Goal: Use online tool/utility: Use online tool/utility

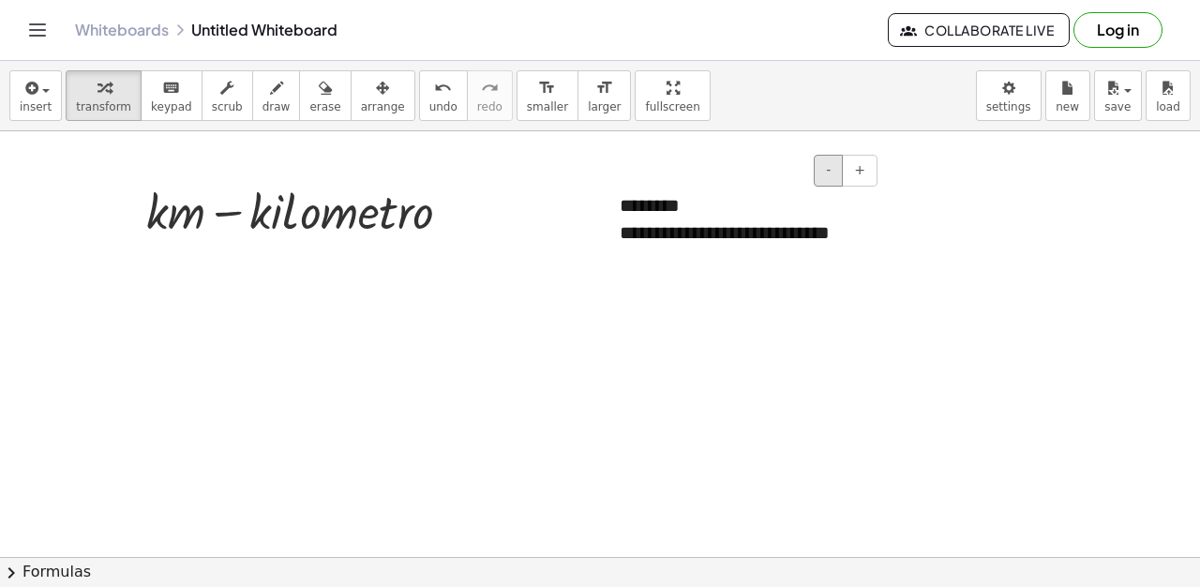
click at [838, 173] on button "-" at bounding box center [828, 171] width 29 height 32
click at [820, 172] on button "-" at bounding box center [828, 171] width 29 height 32
click at [826, 171] on button "-" at bounding box center [828, 171] width 29 height 32
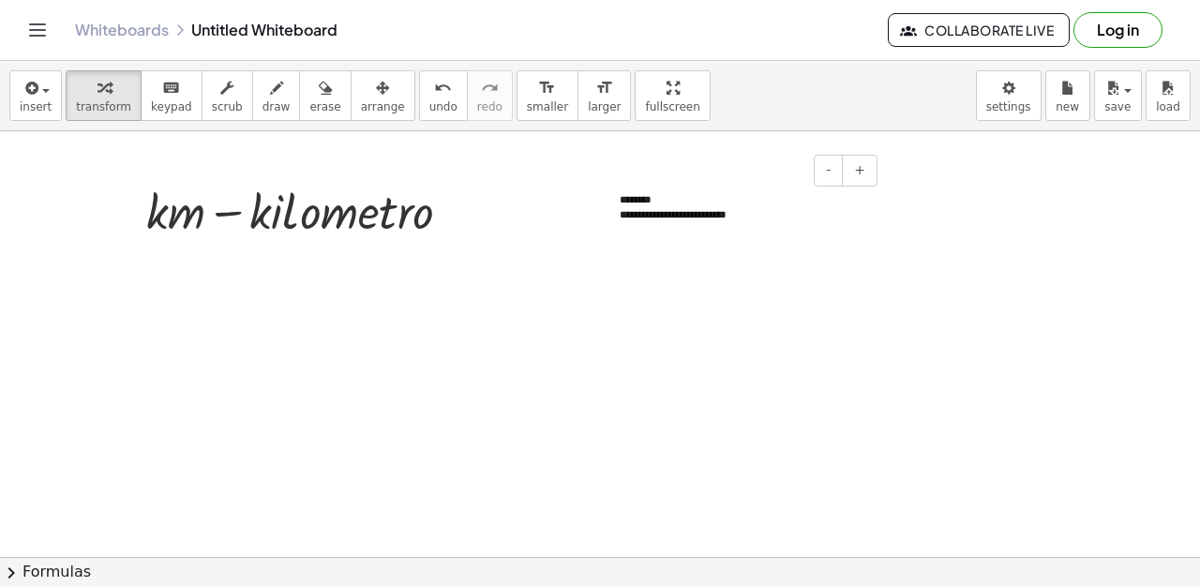
click at [665, 192] on div "********" at bounding box center [742, 199] width 244 height 15
click at [299, 87] on button "erase" at bounding box center [325, 95] width 52 height 51
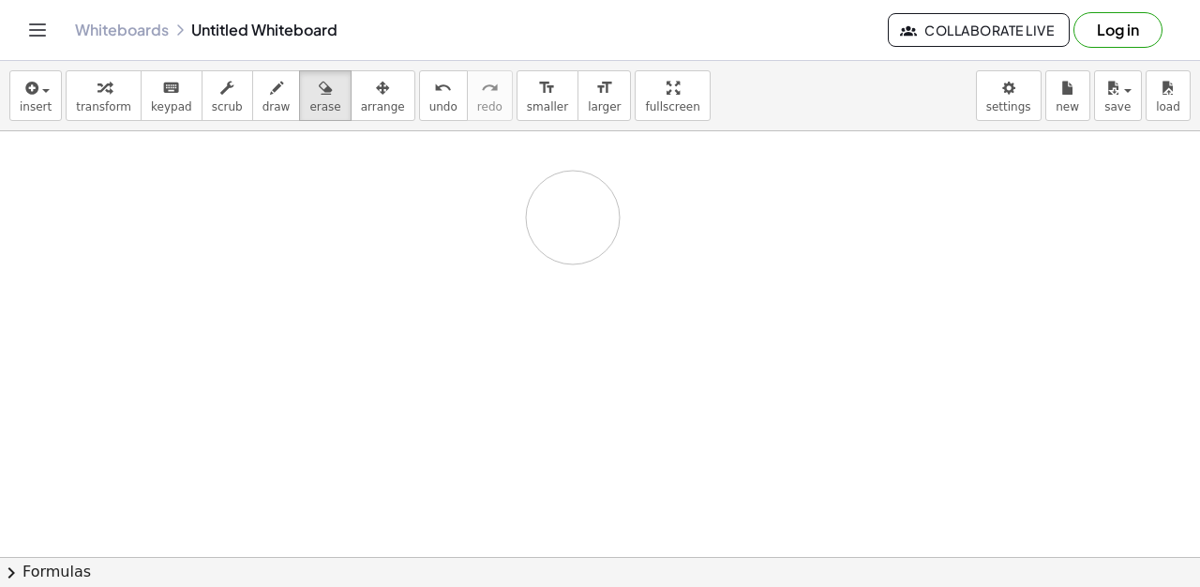
drag, startPoint x: 264, startPoint y: 200, endPoint x: 404, endPoint y: 174, distance: 142.0
drag, startPoint x: 162, startPoint y: 188, endPoint x: 736, endPoint y: 202, distance: 574.0
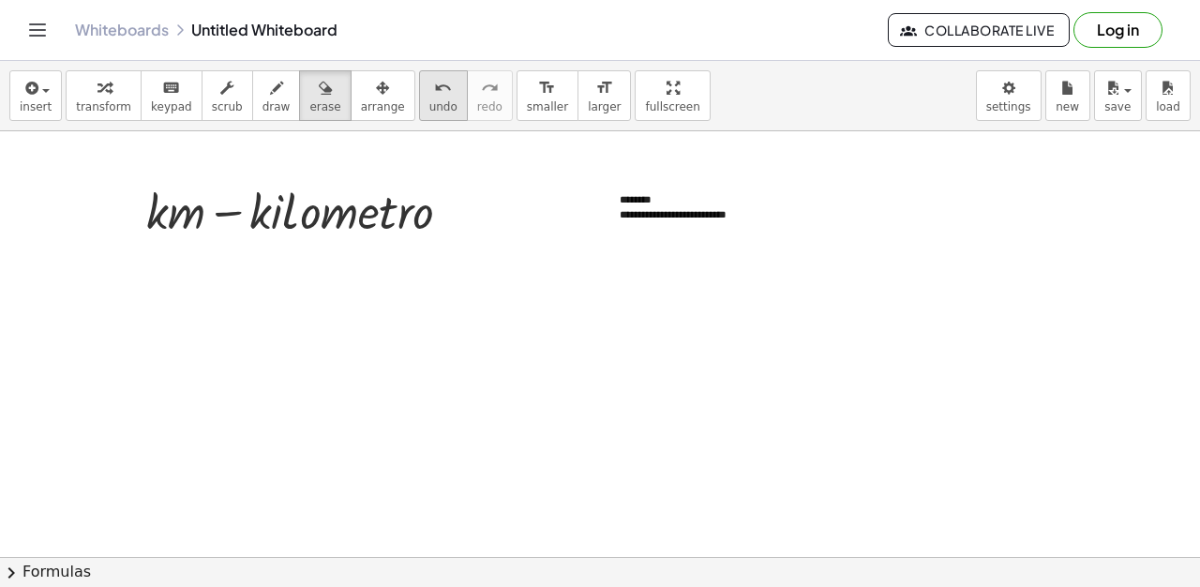
click at [429, 103] on span "undo" at bounding box center [443, 106] width 28 height 13
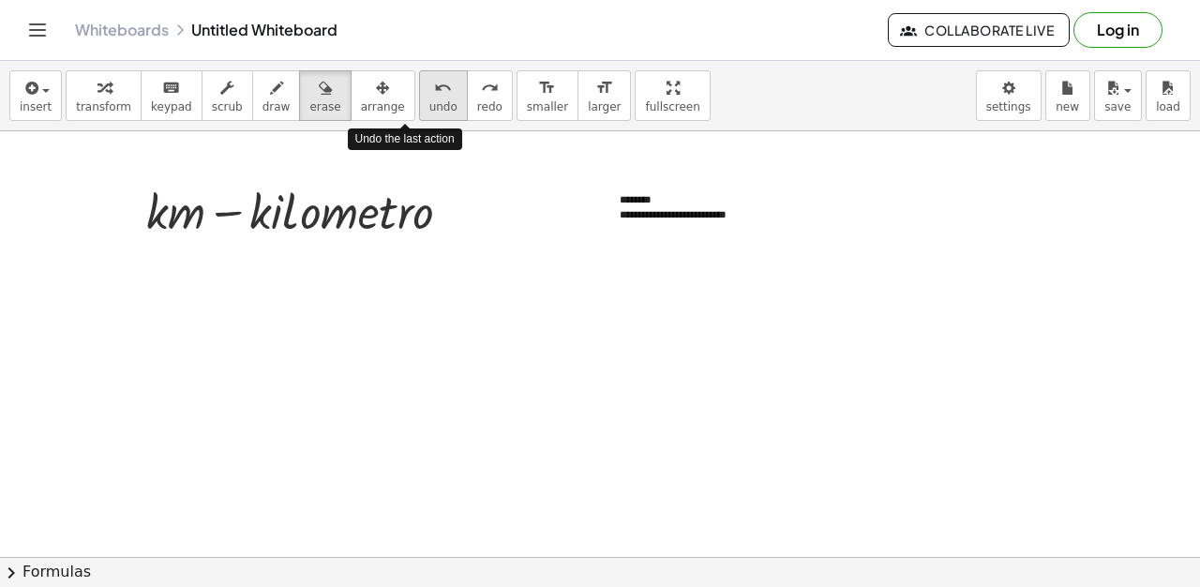
click at [429, 103] on span "undo" at bounding box center [443, 106] width 28 height 13
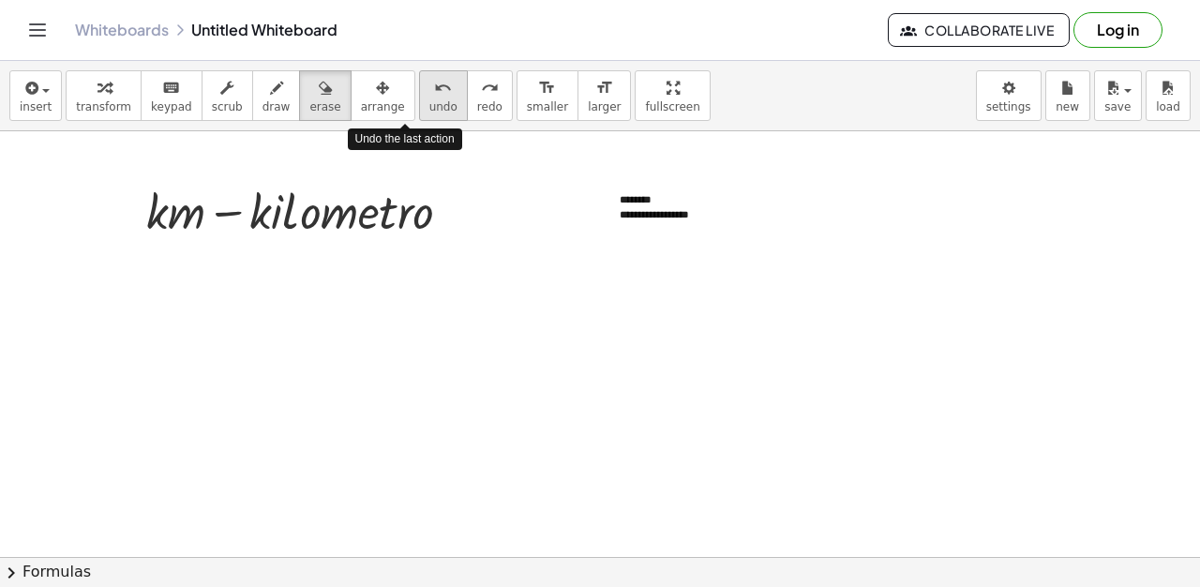
click at [429, 103] on span "undo" at bounding box center [443, 106] width 28 height 13
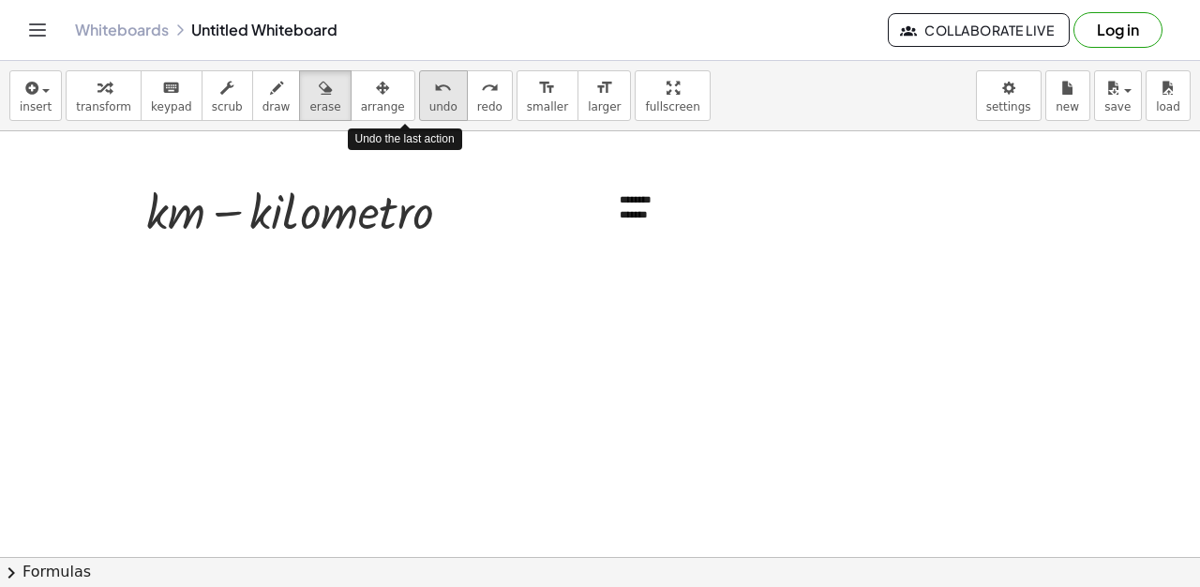
click at [429, 103] on span "undo" at bounding box center [443, 106] width 28 height 13
click at [429, 105] on span "undo" at bounding box center [443, 106] width 28 height 13
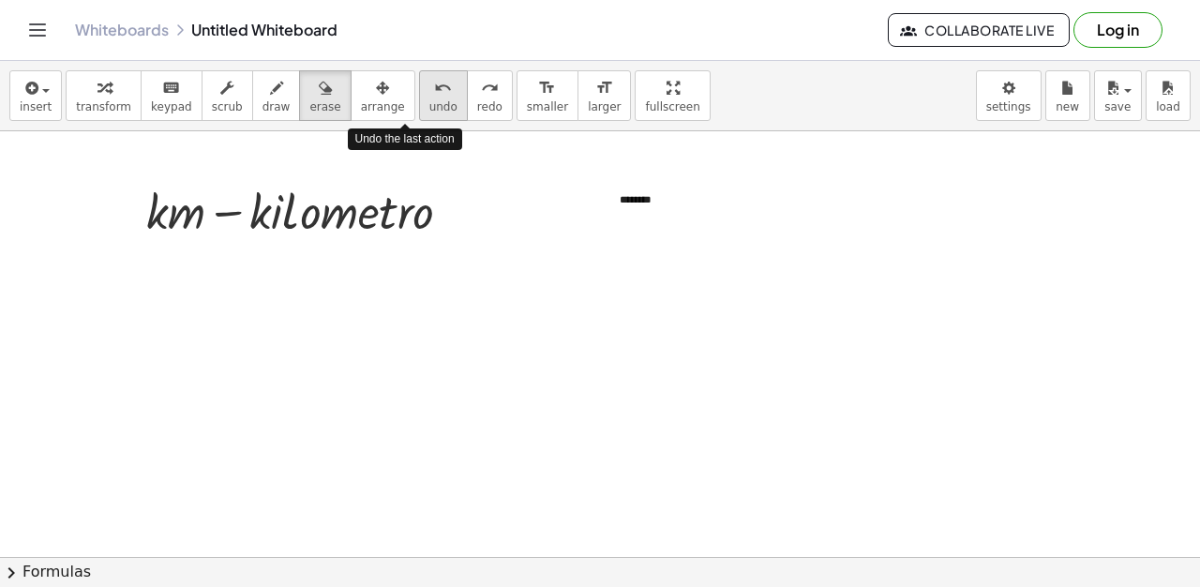
click at [429, 105] on span "undo" at bounding box center [443, 106] width 28 height 13
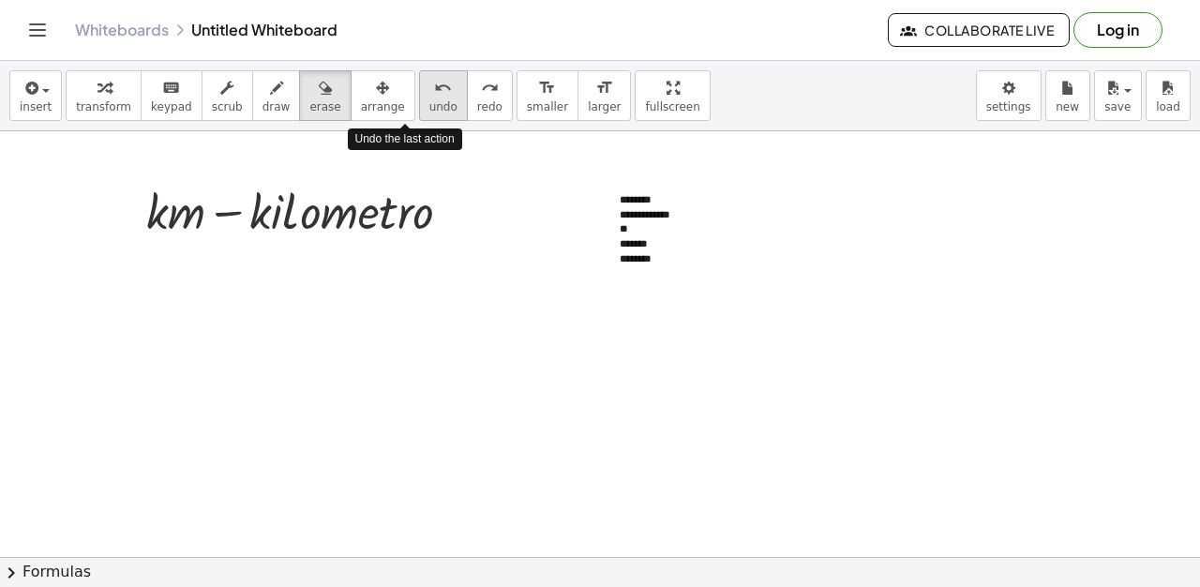
click at [429, 105] on span "undo" at bounding box center [443, 106] width 28 height 13
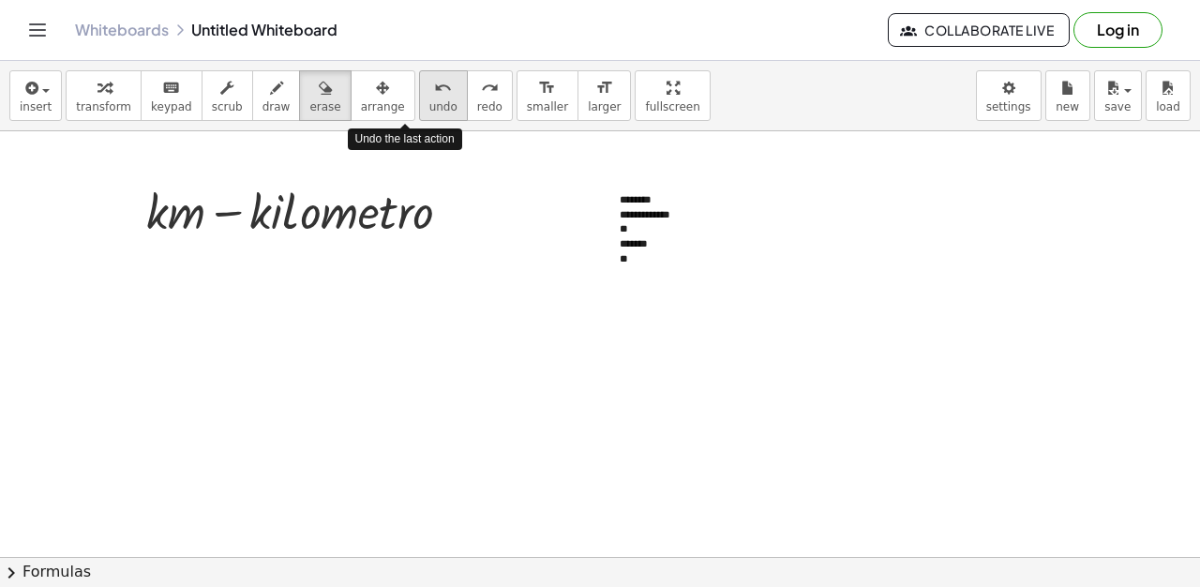
click at [429, 105] on span "undo" at bounding box center [443, 106] width 28 height 13
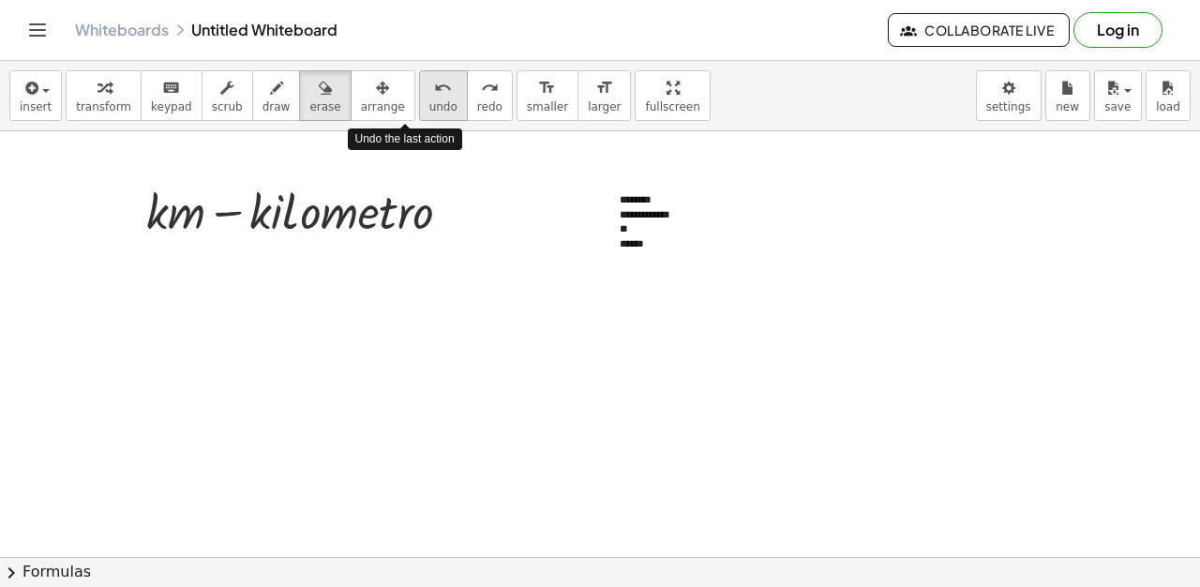
click at [429, 105] on span "undo" at bounding box center [443, 106] width 28 height 13
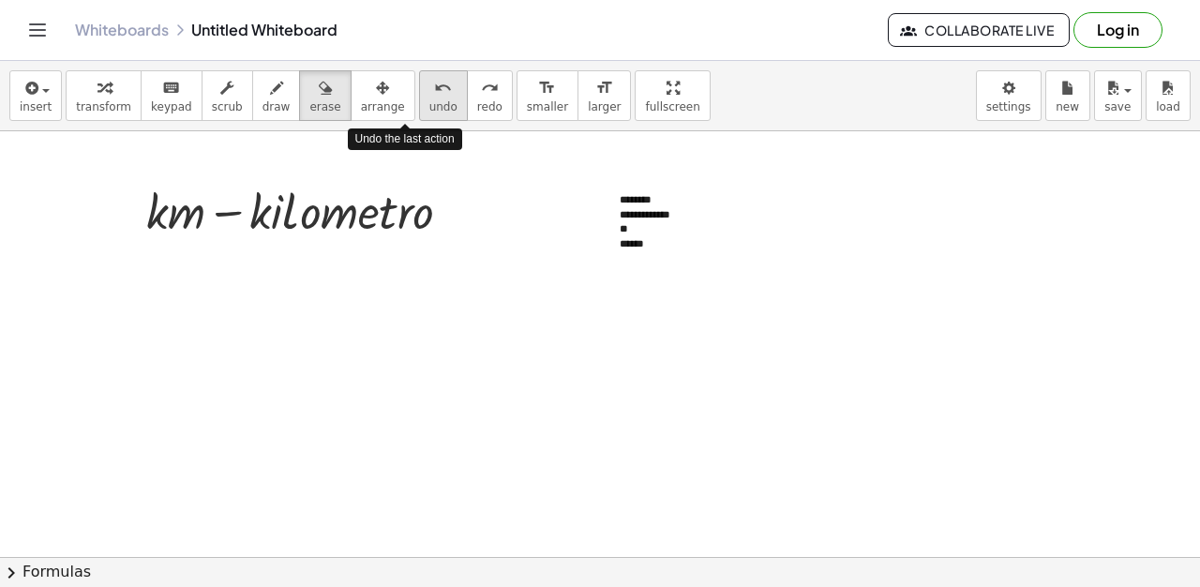
click at [429, 105] on span "undo" at bounding box center [443, 106] width 28 height 13
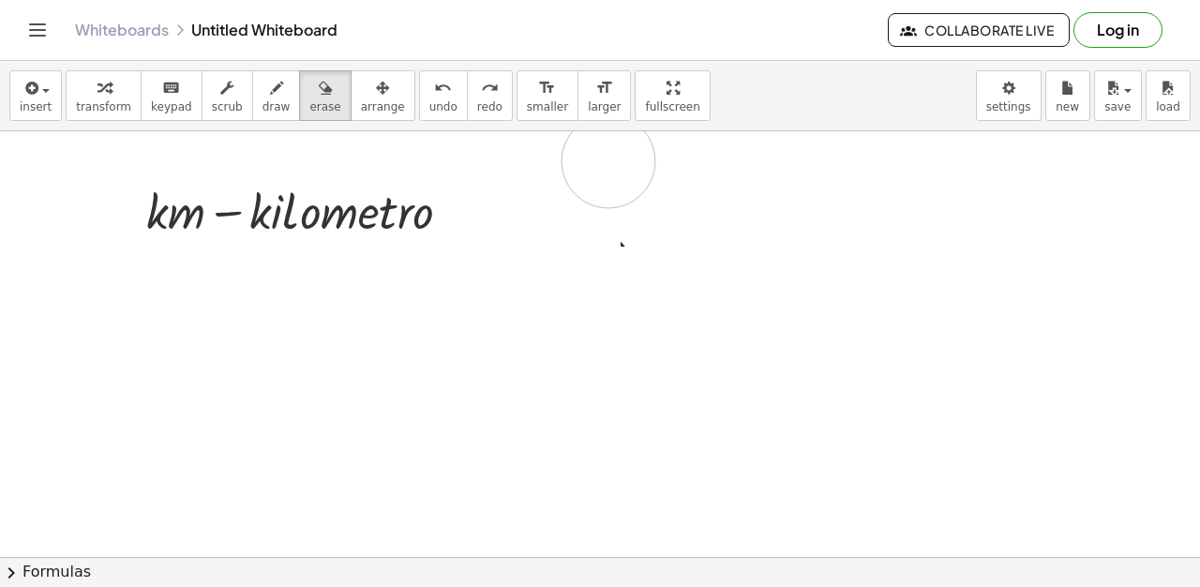
drag, startPoint x: 942, startPoint y: 419, endPoint x: 592, endPoint y: 147, distance: 443.8
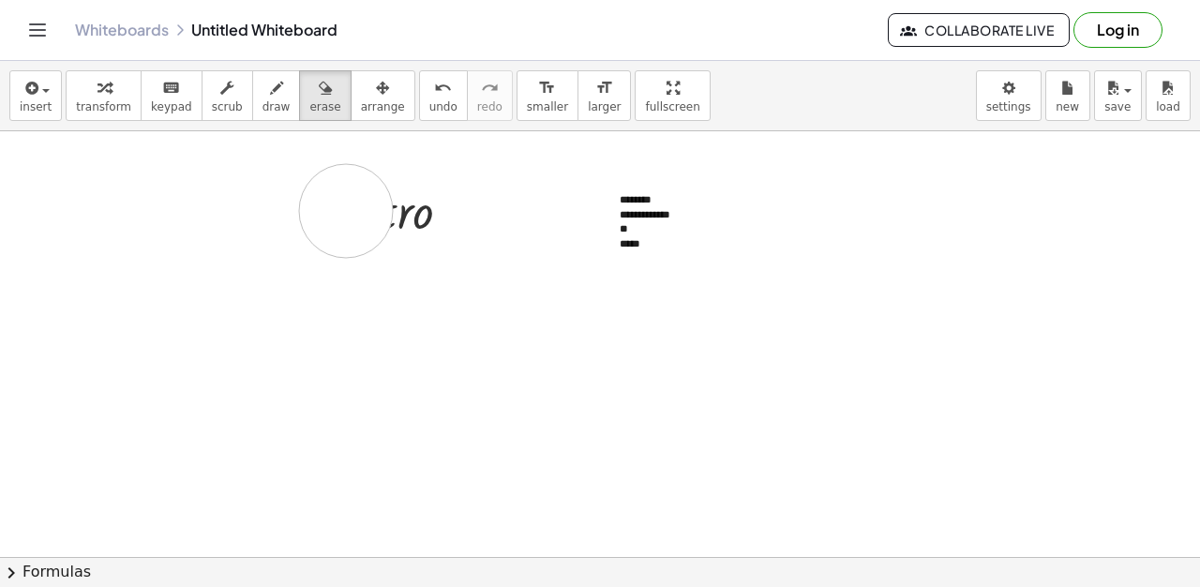
drag, startPoint x: 346, startPoint y: 211, endPoint x: 494, endPoint y: 208, distance: 148.2
click at [270, 89] on icon "button" at bounding box center [276, 88] width 13 height 23
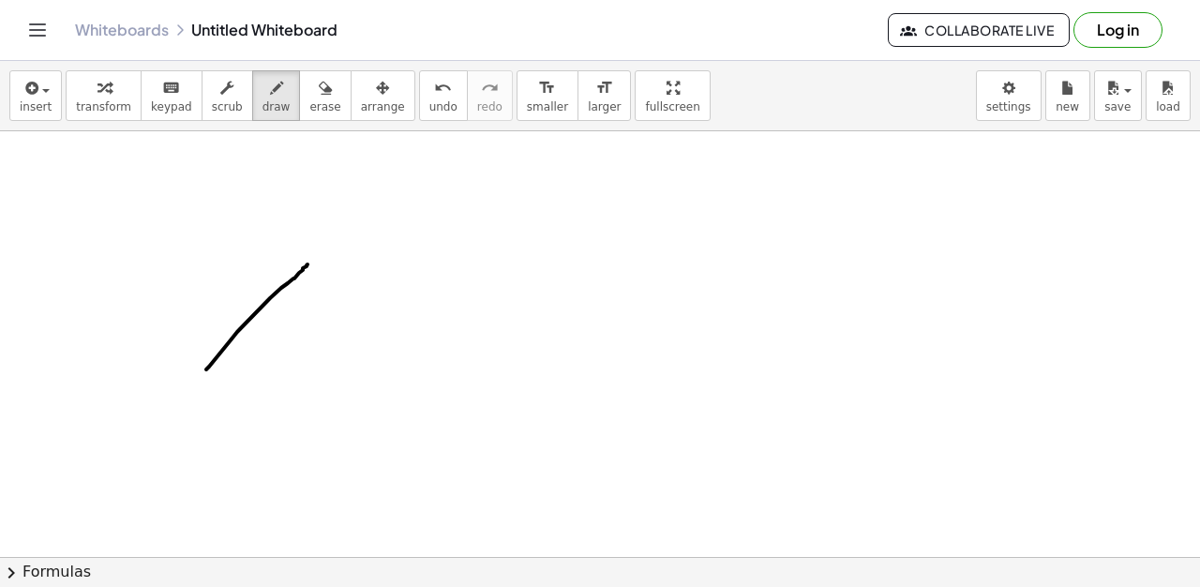
drag, startPoint x: 206, startPoint y: 369, endPoint x: 308, endPoint y: 264, distance: 145.9
click at [308, 264] on div at bounding box center [600, 263] width 1200 height 973
drag, startPoint x: 295, startPoint y: 266, endPoint x: 312, endPoint y: 276, distance: 19.3
click at [312, 276] on div at bounding box center [600, 263] width 1200 height 973
drag, startPoint x: 202, startPoint y: 308, endPoint x: 227, endPoint y: 308, distance: 25.3
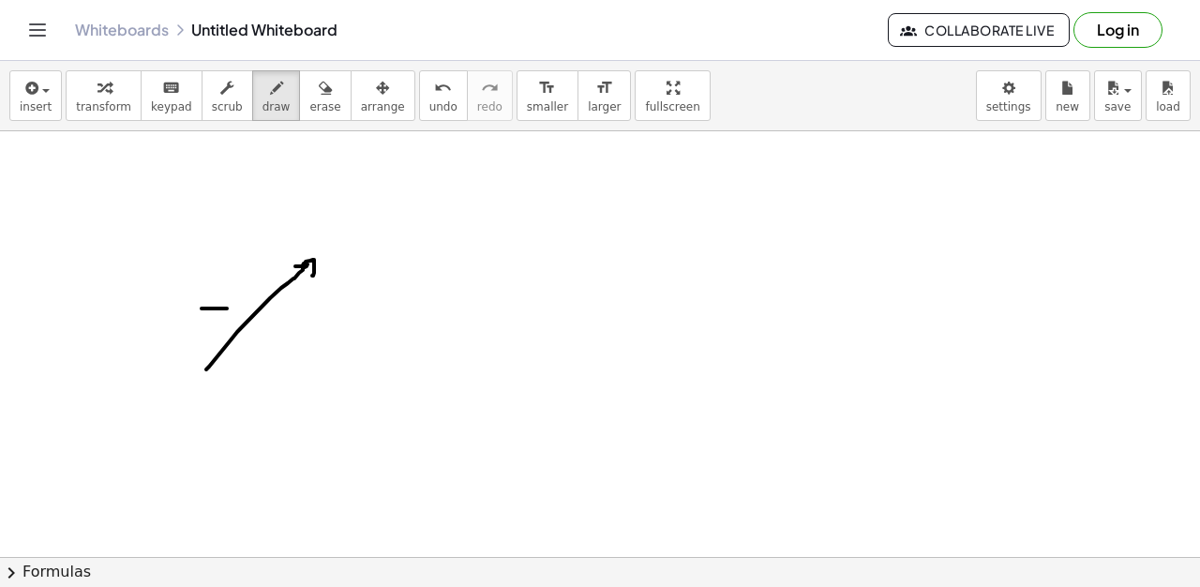
click at [227, 308] on div at bounding box center [600, 263] width 1200 height 973
drag, startPoint x: 215, startPoint y: 282, endPoint x: 225, endPoint y: 306, distance: 25.6
click at [225, 306] on div at bounding box center [600, 263] width 1200 height 973
drag, startPoint x: 211, startPoint y: 372, endPoint x: 247, endPoint y: 415, distance: 55.9
click at [247, 415] on div at bounding box center [600, 263] width 1200 height 973
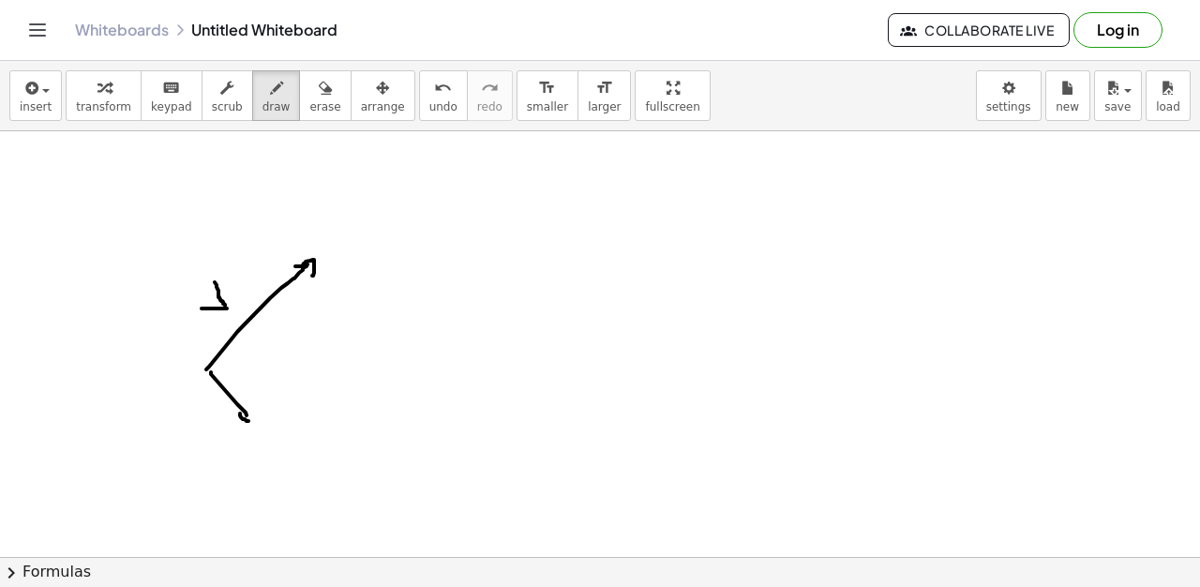
drag, startPoint x: 240, startPoint y: 414, endPoint x: 248, endPoint y: 421, distance: 11.3
click at [248, 421] on div at bounding box center [600, 263] width 1200 height 973
drag, startPoint x: 248, startPoint y: 406, endPoint x: 249, endPoint y: 417, distance: 11.3
click at [249, 417] on div at bounding box center [600, 263] width 1200 height 973
click at [201, 422] on div at bounding box center [600, 263] width 1200 height 973
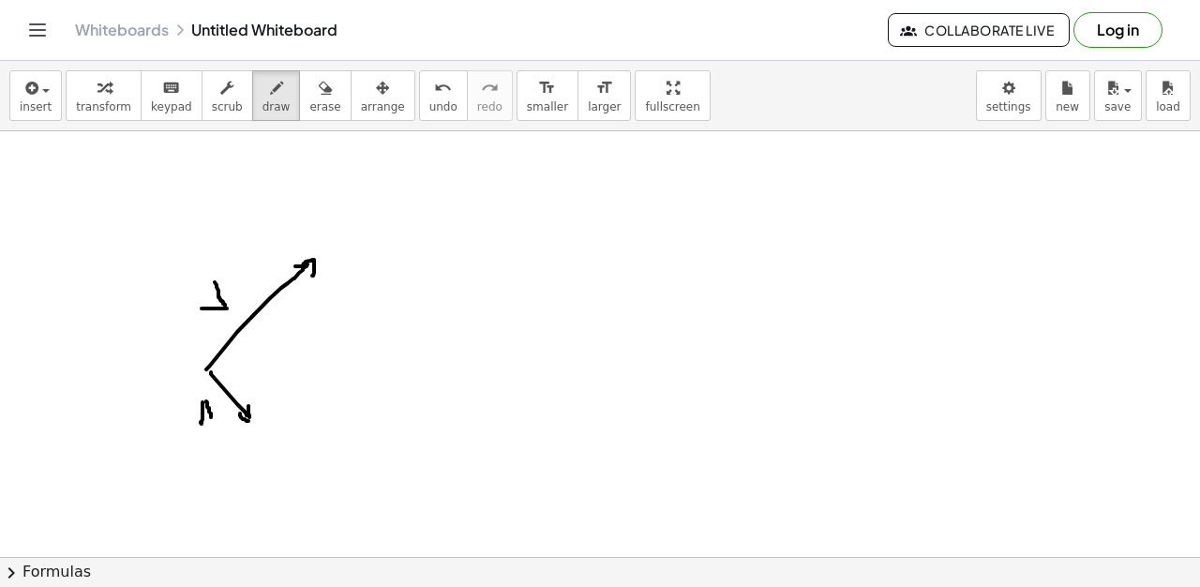
drag, startPoint x: 206, startPoint y: 401, endPoint x: 211, endPoint y: 417, distance: 16.6
click at [211, 417] on div at bounding box center [600, 263] width 1200 height 973
click at [211, 411] on div at bounding box center [600, 263] width 1200 height 973
drag, startPoint x: 251, startPoint y: 414, endPoint x: 325, endPoint y: 367, distance: 88.2
click at [340, 369] on div at bounding box center [600, 263] width 1200 height 973
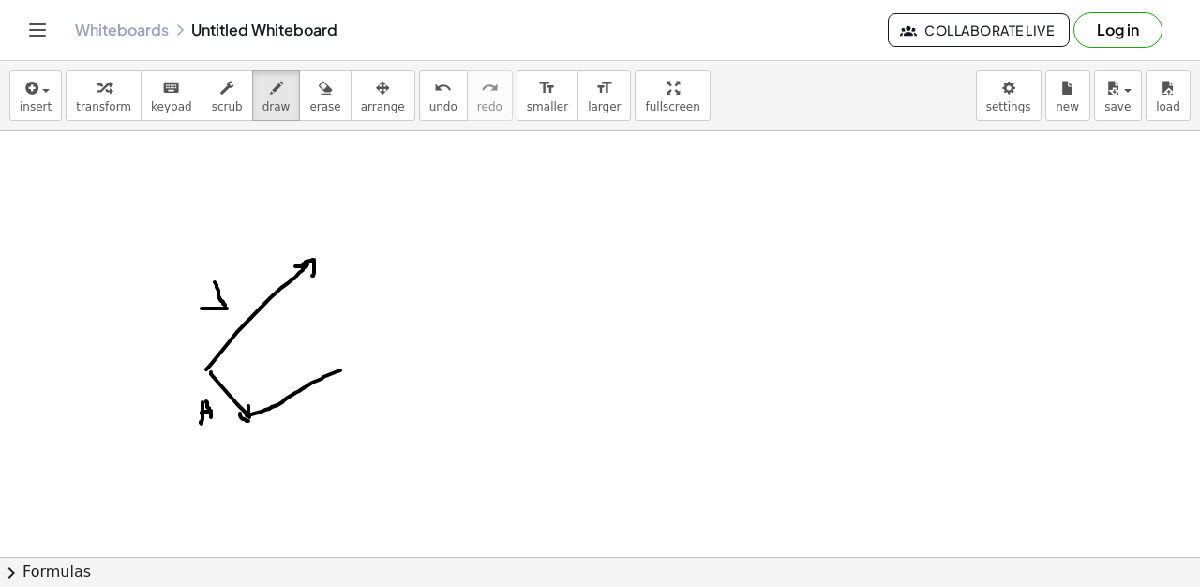
click at [342, 368] on div at bounding box center [600, 263] width 1200 height 973
drag, startPoint x: 325, startPoint y: 367, endPoint x: 335, endPoint y: 370, distance: 10.1
click at [339, 380] on div at bounding box center [600, 263] width 1200 height 973
drag, startPoint x: 288, startPoint y: 407, endPoint x: 290, endPoint y: 419, distance: 12.3
click at [290, 419] on div at bounding box center [600, 263] width 1200 height 973
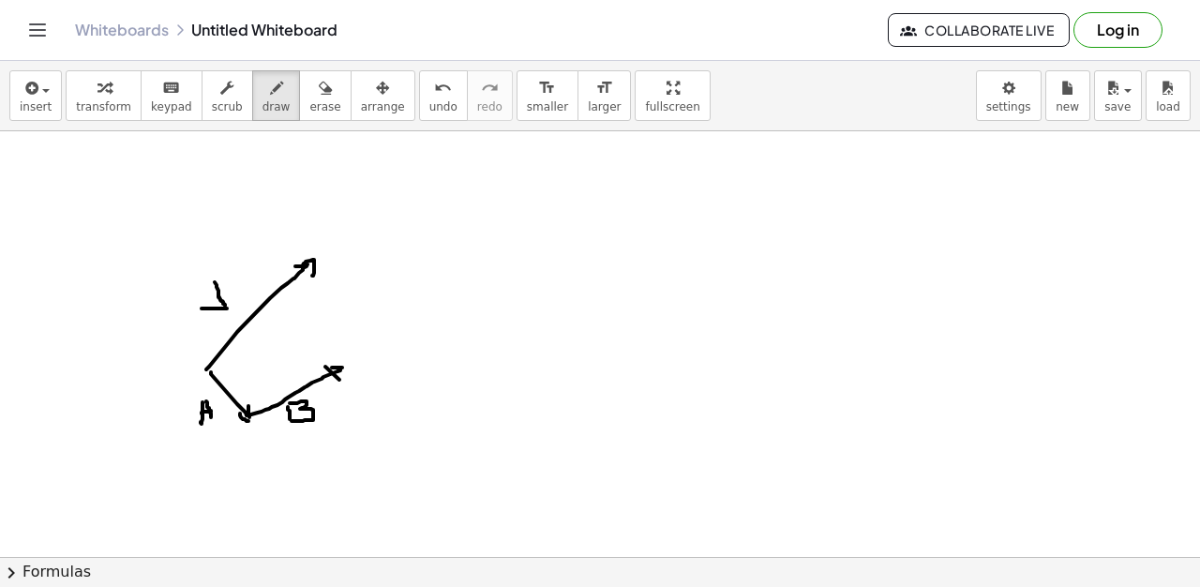
drag, startPoint x: 290, startPoint y: 403, endPoint x: 319, endPoint y: 294, distance: 112.6
click at [291, 421] on div at bounding box center [600, 263] width 1200 height 973
drag, startPoint x: 313, startPoint y: 264, endPoint x: 323, endPoint y: 273, distance: 13.3
click at [331, 339] on div at bounding box center [600, 263] width 1200 height 973
click at [308, 277] on div at bounding box center [600, 263] width 1200 height 973
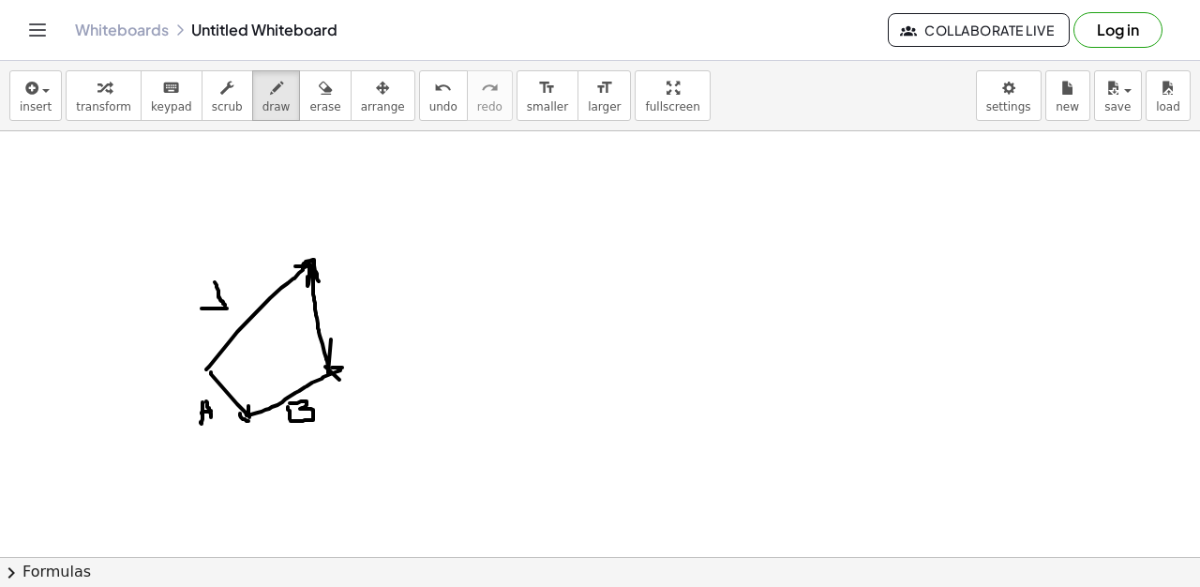
click at [323, 286] on div at bounding box center [600, 263] width 1200 height 973
drag, startPoint x: 354, startPoint y: 285, endPoint x: 480, endPoint y: 318, distance: 129.9
click at [368, 308] on div at bounding box center [600, 263] width 1200 height 973
drag, startPoint x: 445, startPoint y: 259, endPoint x: 461, endPoint y: 207, distance: 54.0
click at [461, 207] on div at bounding box center [600, 263] width 1200 height 973
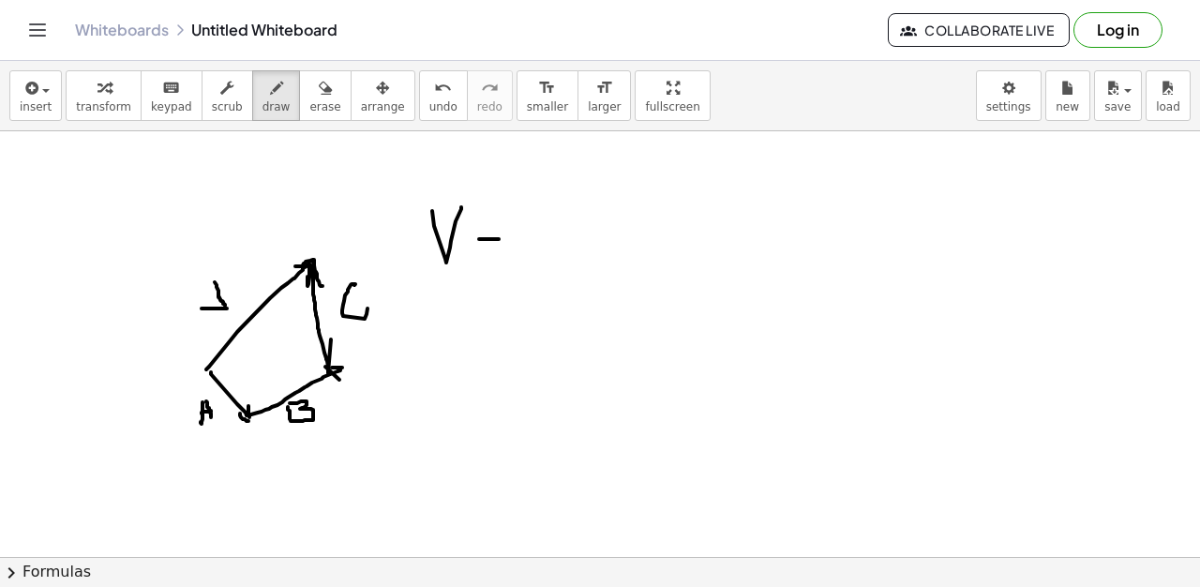
drag, startPoint x: 479, startPoint y: 239, endPoint x: 508, endPoint y: 239, distance: 29.1
click at [508, 239] on div at bounding box center [600, 263] width 1200 height 973
drag, startPoint x: 478, startPoint y: 259, endPoint x: 508, endPoint y: 255, distance: 30.2
click at [509, 259] on div at bounding box center [600, 263] width 1200 height 973
click at [536, 277] on div at bounding box center [600, 263] width 1200 height 973
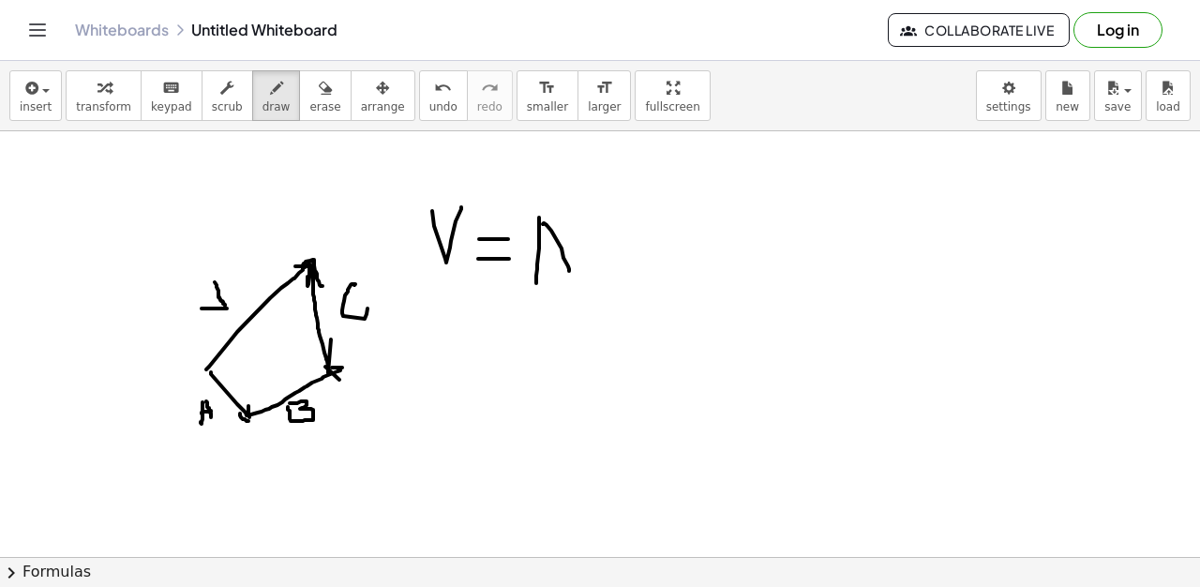
drag, startPoint x: 543, startPoint y: 224, endPoint x: 566, endPoint y: 270, distance: 51.6
click at [570, 272] on div at bounding box center [600, 263] width 1200 height 973
drag, startPoint x: 549, startPoint y: 258, endPoint x: 615, endPoint y: 248, distance: 66.3
click at [571, 253] on div at bounding box center [600, 263] width 1200 height 973
drag, startPoint x: 607, startPoint y: 248, endPoint x: 643, endPoint y: 249, distance: 36.6
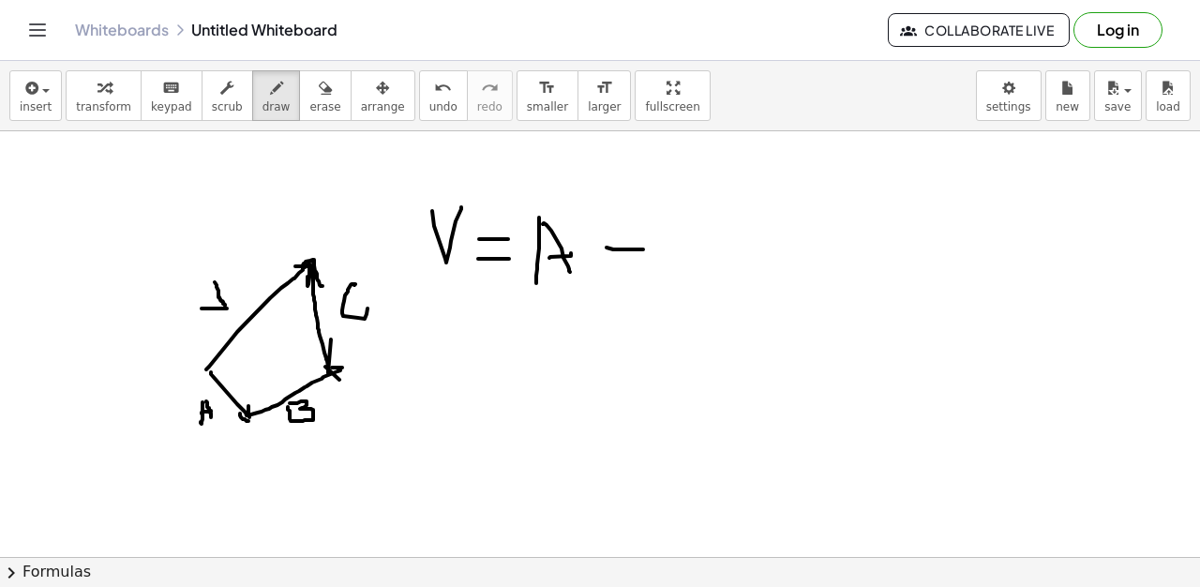
click at [643, 249] on div at bounding box center [600, 263] width 1200 height 973
drag, startPoint x: 634, startPoint y: 233, endPoint x: 668, endPoint y: 223, distance: 35.3
click at [634, 264] on div at bounding box center [600, 263] width 1200 height 973
click at [664, 261] on div at bounding box center [600, 263] width 1200 height 973
drag, startPoint x: 651, startPoint y: 230, endPoint x: 749, endPoint y: 244, distance: 99.5
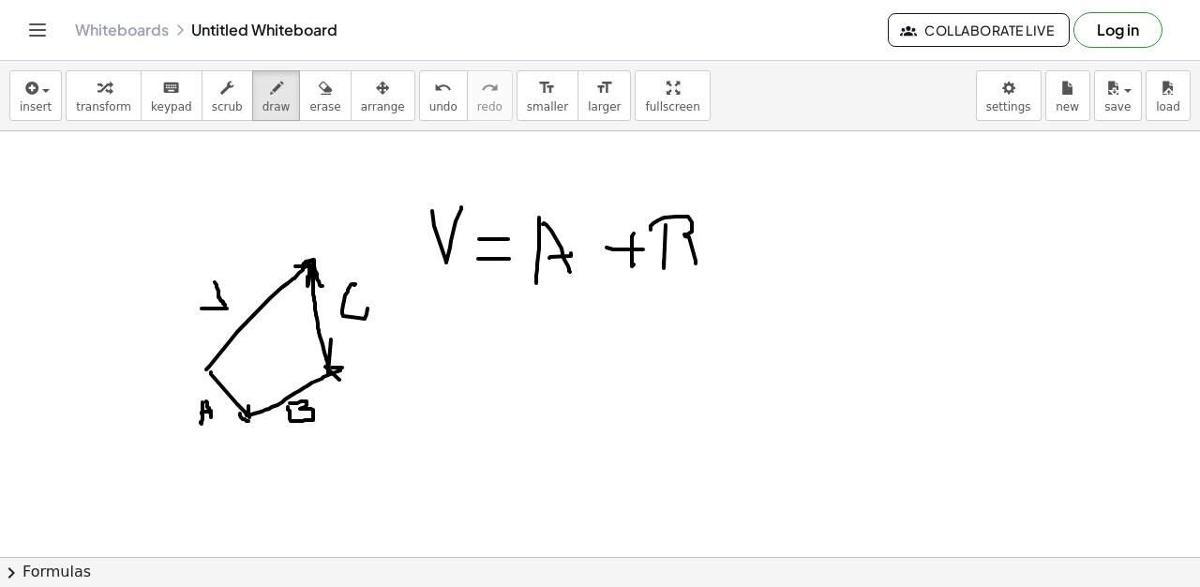
click at [656, 259] on div at bounding box center [600, 263] width 1200 height 973
drag, startPoint x: 727, startPoint y: 242, endPoint x: 748, endPoint y: 244, distance: 21.6
click at [748, 244] on div at bounding box center [600, 263] width 1200 height 973
drag, startPoint x: 735, startPoint y: 235, endPoint x: 767, endPoint y: 223, distance: 34.1
click at [742, 253] on div at bounding box center [600, 263] width 1200 height 973
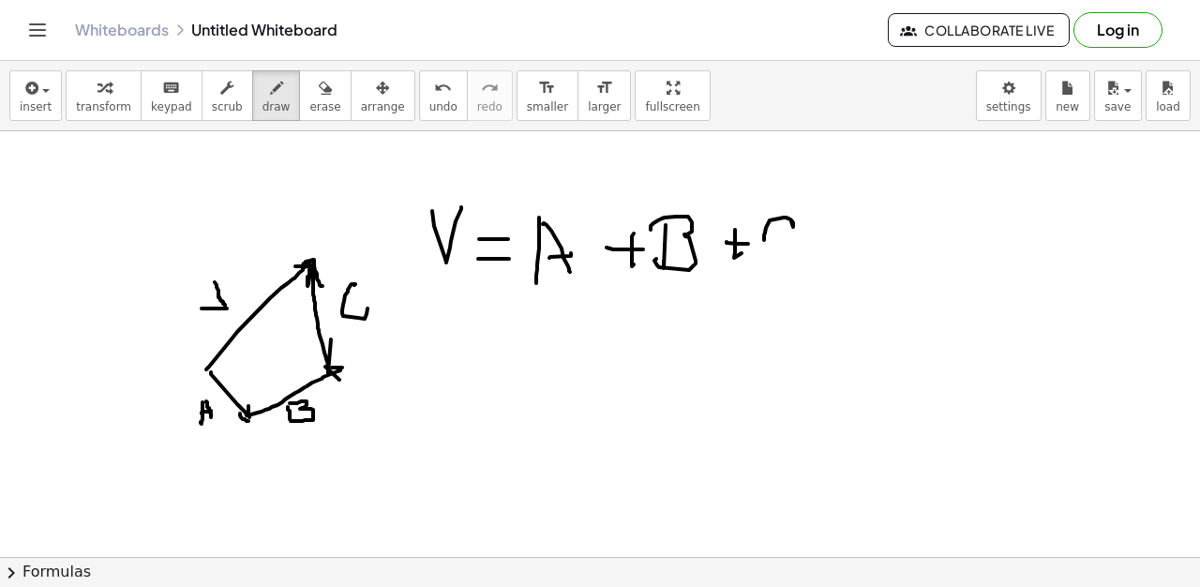
drag, startPoint x: 793, startPoint y: 227, endPoint x: 774, endPoint y: 252, distance: 32.1
click at [790, 244] on div at bounding box center [600, 263] width 1200 height 973
drag, startPoint x: 519, startPoint y: 276, endPoint x: 829, endPoint y: 276, distance: 310.4
click at [857, 263] on div at bounding box center [600, 263] width 1200 height 973
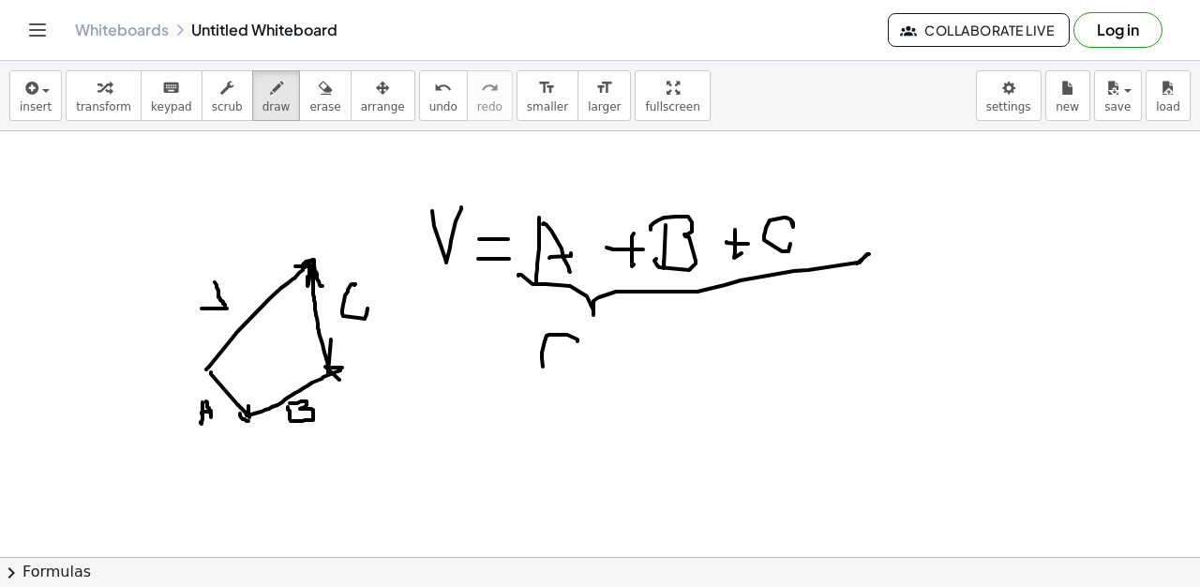
drag, startPoint x: 543, startPoint y: 367, endPoint x: 612, endPoint y: 360, distance: 69.7
click at [578, 377] on div at bounding box center [600, 263] width 1200 height 973
drag, startPoint x: 606, startPoint y: 381, endPoint x: 629, endPoint y: 360, distance: 31.2
click at [614, 358] on div at bounding box center [600, 263] width 1200 height 973
drag, startPoint x: 639, startPoint y: 359, endPoint x: 701, endPoint y: 367, distance: 62.3
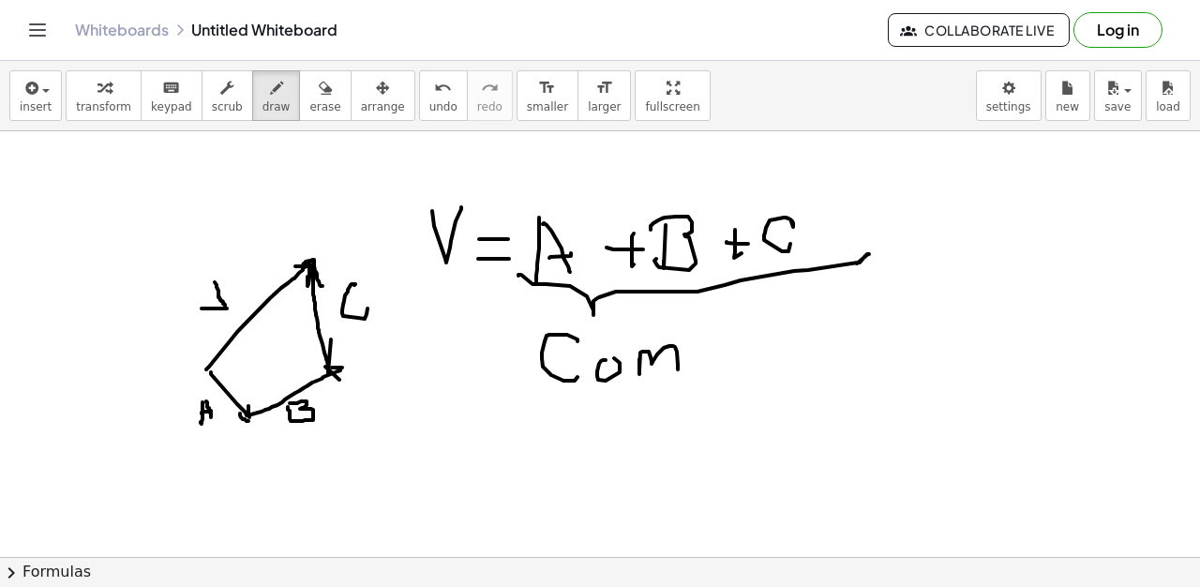
click at [679, 369] on div at bounding box center [600, 263] width 1200 height 973
drag, startPoint x: 701, startPoint y: 353, endPoint x: 744, endPoint y: 373, distance: 47.8
click at [706, 371] on div at bounding box center [600, 263] width 1200 height 973
click at [792, 369] on div at bounding box center [600, 263] width 1200 height 973
drag, startPoint x: 796, startPoint y: 318, endPoint x: 819, endPoint y: 348, distance: 37.5
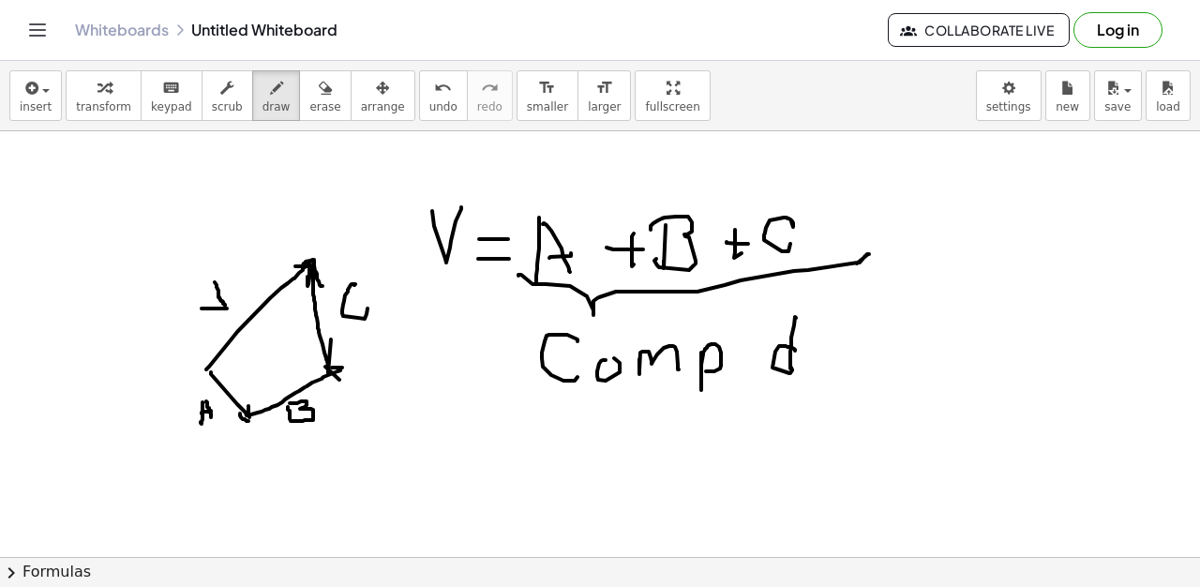
click at [797, 360] on div at bounding box center [600, 263] width 1200 height 973
drag, startPoint x: 819, startPoint y: 348, endPoint x: 811, endPoint y: 364, distance: 17.6
click at [811, 364] on div at bounding box center [600, 263] width 1200 height 973
drag, startPoint x: 817, startPoint y: 344, endPoint x: 820, endPoint y: 367, distance: 22.8
click at [820, 367] on div at bounding box center [600, 263] width 1200 height 973
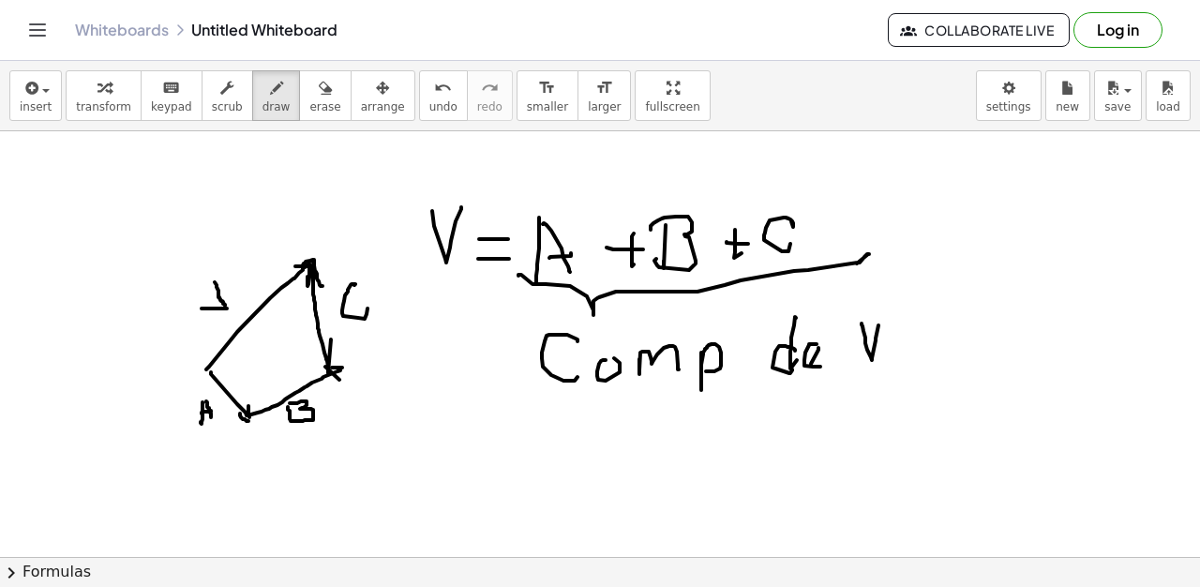
drag
click at [879, 325] on div at bounding box center [600, 263] width 1200 height 973
click at [309, 100] on span "erase" at bounding box center [324, 106] width 31 height 13
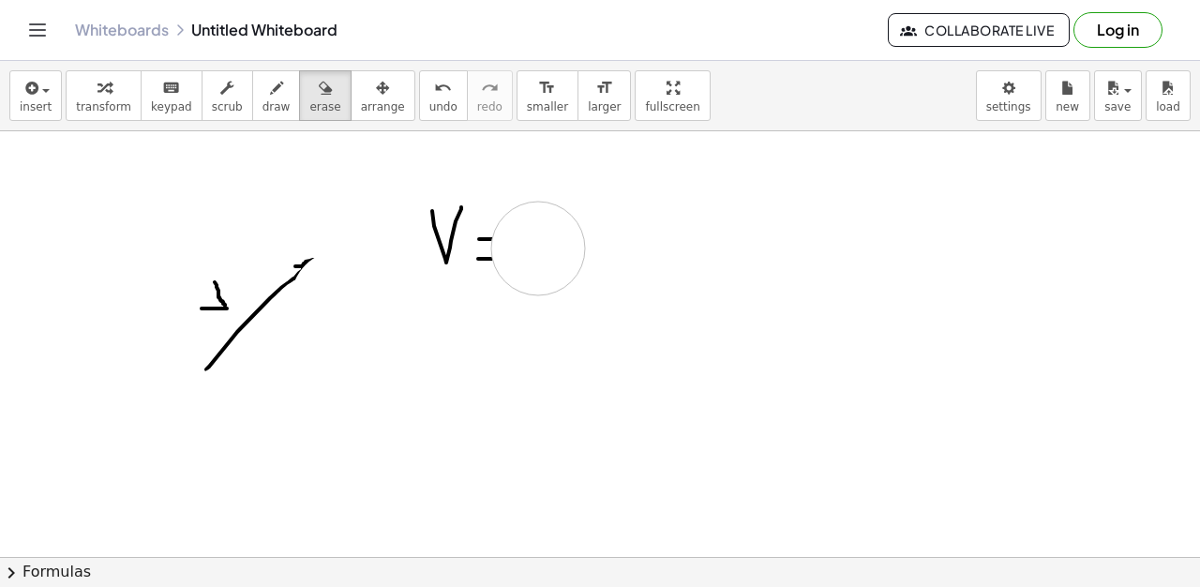
drag, startPoint x: 285, startPoint y: 384, endPoint x: 545, endPoint y: 248, distance: 292.7
click at [545, 248] on div at bounding box center [600, 263] width 1200 height 973
click at [263, 97] on div "button" at bounding box center [277, 87] width 28 height 23
drag, startPoint x: 283, startPoint y: 293, endPoint x: 307, endPoint y: 277, distance: 28.9
click at [307, 277] on div at bounding box center [600, 263] width 1200 height 973
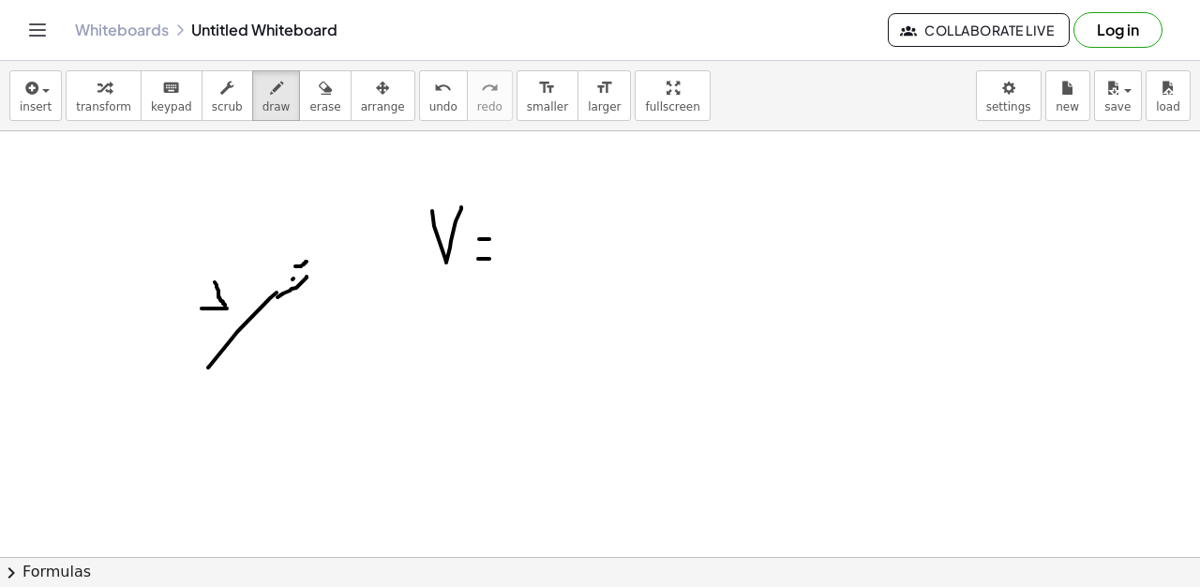
click at [434, 92] on icon "undo" at bounding box center [443, 88] width 18 height 23
drag, startPoint x: 277, startPoint y: 293, endPoint x: 217, endPoint y: 368, distance: 96.1
click at [306, 260] on div at bounding box center [600, 263] width 1200 height 973
click at [304, 362] on div at bounding box center [600, 263] width 1200 height 973
click at [308, 372] on div at bounding box center [600, 263] width 1200 height 973
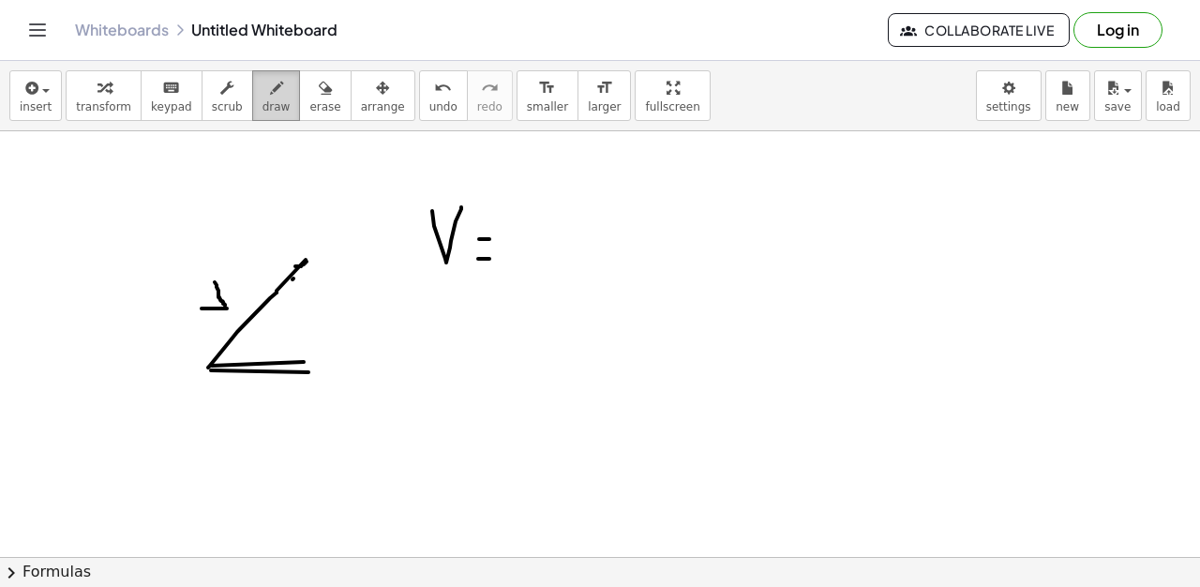
click at [270, 96] on icon "button" at bounding box center [276, 88] width 13 height 23
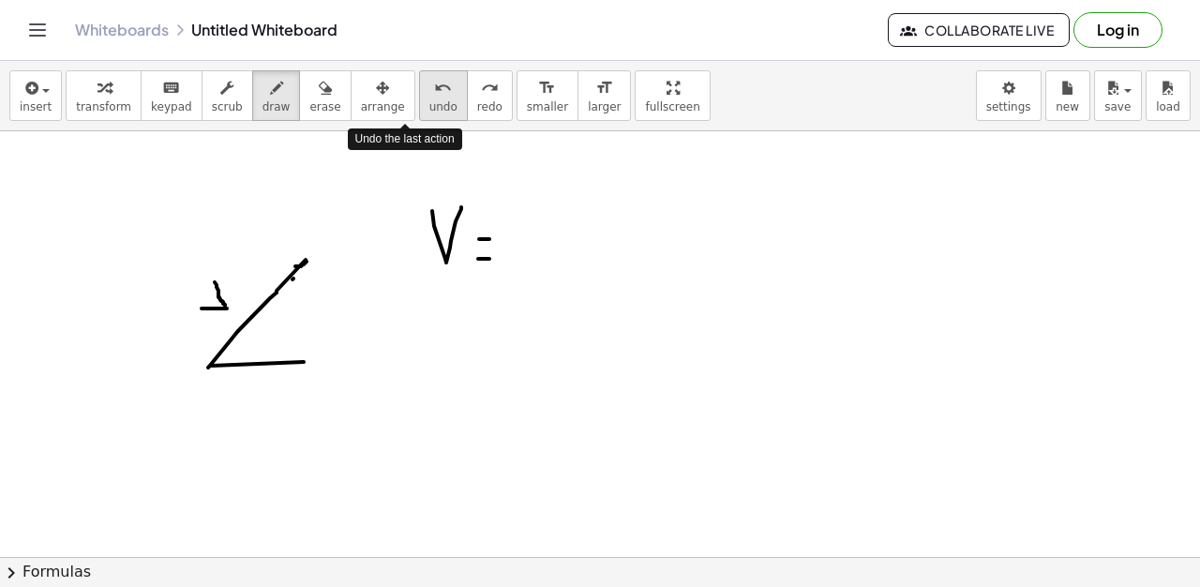
click at [429, 95] on div "undo" at bounding box center [443, 87] width 28 height 23
click at [434, 96] on icon "undo" at bounding box center [443, 88] width 18 height 23
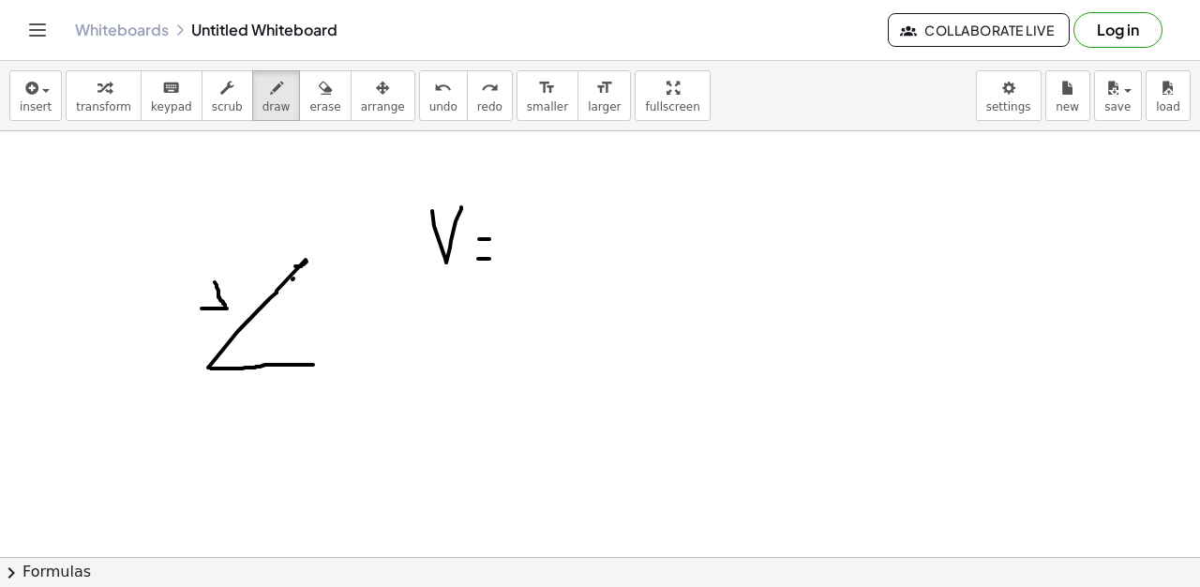
drag, startPoint x: 211, startPoint y: 368, endPoint x: 313, endPoint y: 365, distance: 102.3
click at [313, 365] on div at bounding box center [600, 263] width 1200 height 973
drag, startPoint x: 307, startPoint y: 263, endPoint x: 281, endPoint y: 384, distance: 122.7
click at [313, 363] on div at bounding box center [600, 263] width 1200 height 973
drag, startPoint x: 245, startPoint y: 414, endPoint x: 263, endPoint y: 414, distance: 17.8
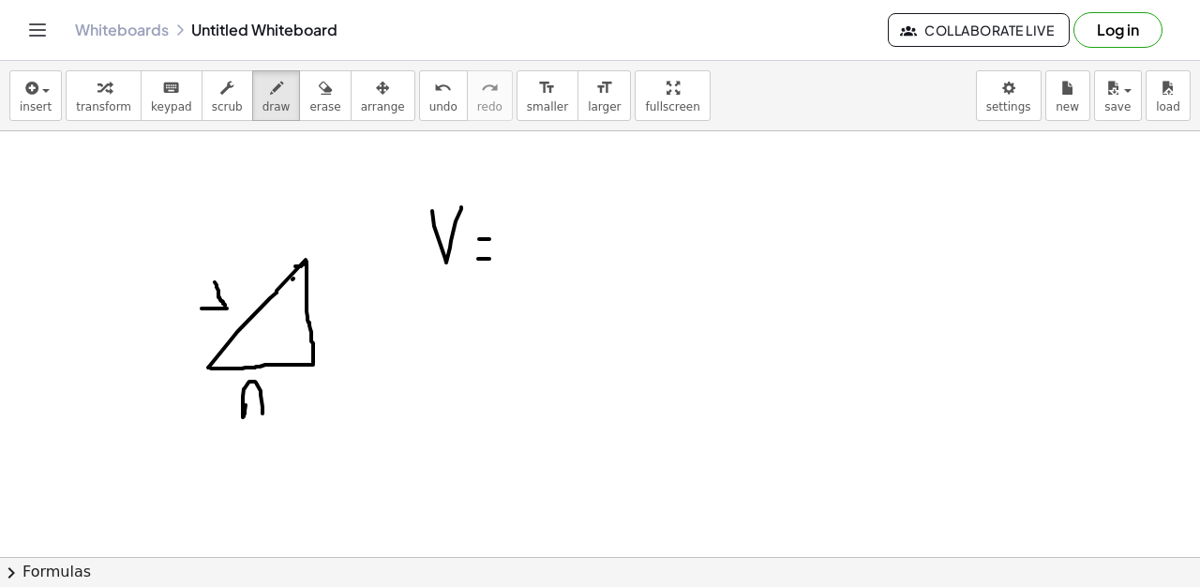
click at [263, 414] on div at bounding box center [600, 263] width 1200 height 973
drag, startPoint x: 245, startPoint y: 403, endPoint x: 332, endPoint y: 319, distance: 121.3
click at [258, 403] on div at bounding box center [600, 263] width 1200 height 973
click at [333, 352] on div at bounding box center [600, 263] width 1200 height 973
drag, startPoint x: 329, startPoint y: 313, endPoint x: 330, endPoint y: 352, distance: 38.5
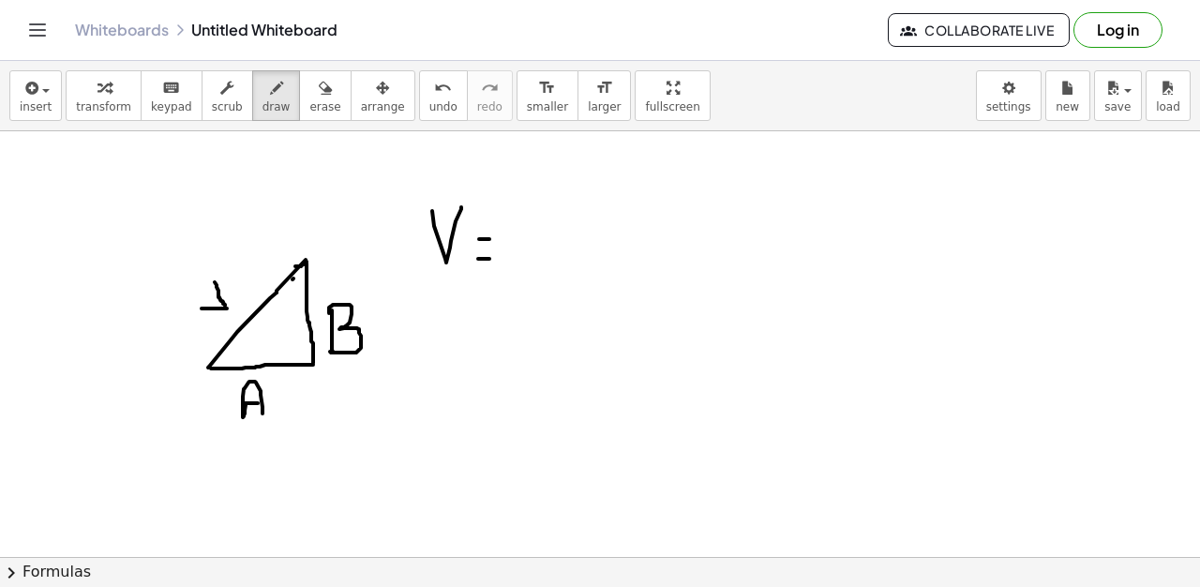
click at [330, 352] on div at bounding box center [600, 263] width 1200 height 973
click at [305, 278] on div at bounding box center [600, 263] width 1200 height 973
drag, startPoint x: 305, startPoint y: 265, endPoint x: 315, endPoint y: 276, distance: 14.6
click at [315, 276] on div at bounding box center [600, 263] width 1200 height 973
drag, startPoint x: 293, startPoint y: 261, endPoint x: 308, endPoint y: 354, distance: 94.8
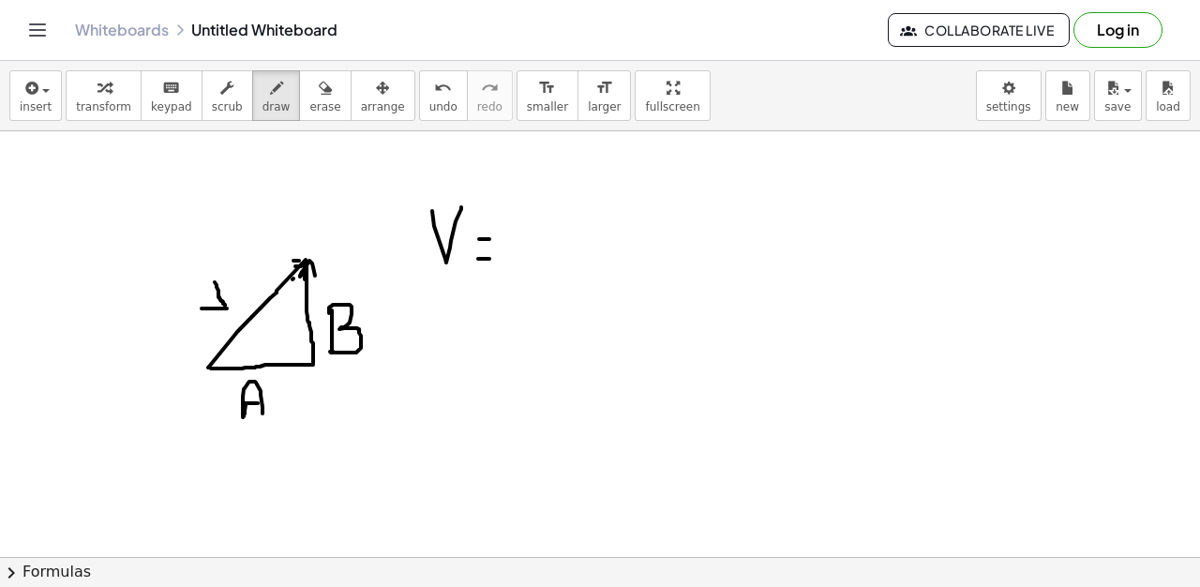
click at [302, 274] on div at bounding box center [600, 263] width 1200 height 973
drag, startPoint x: 302, startPoint y: 356, endPoint x: 301, endPoint y: 368, distance: 11.3
click at [304, 369] on div at bounding box center [600, 263] width 1200 height 973
drag, startPoint x: 293, startPoint y: 332, endPoint x: 293, endPoint y: 356, distance: 24.4
click at [293, 356] on div at bounding box center [600, 263] width 1200 height 973
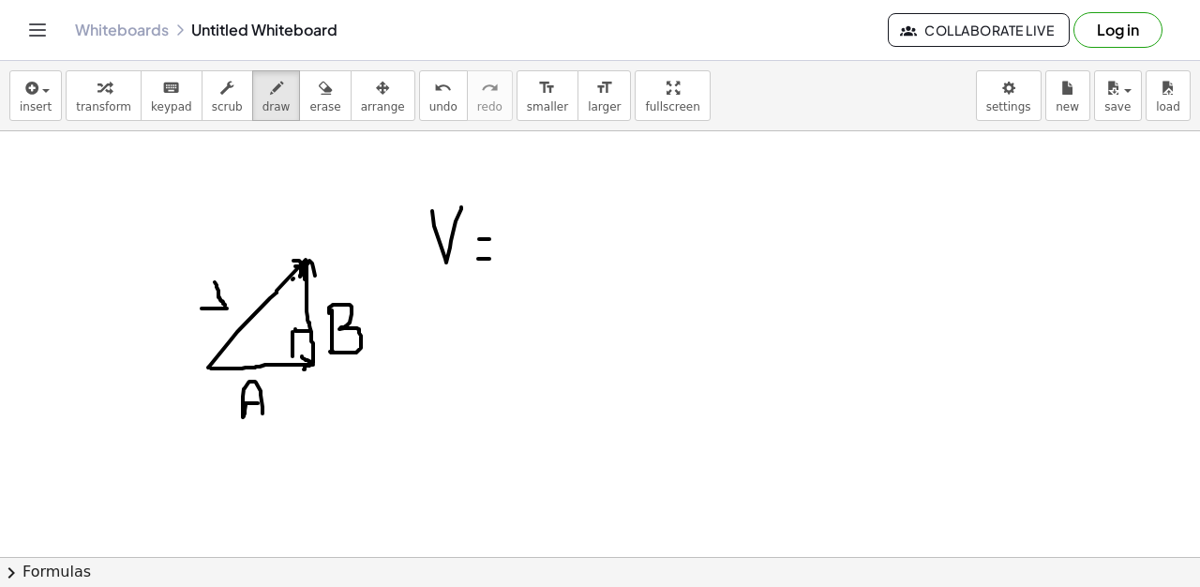
drag, startPoint x: 295, startPoint y: 329, endPoint x: 309, endPoint y: 331, distance: 14.2
click at [309, 331] on div at bounding box center [600, 263] width 1200 height 973
drag, startPoint x: 405, startPoint y: 410, endPoint x: 406, endPoint y: 442, distance: 31.9
click at [406, 442] on div at bounding box center [600, 263] width 1200 height 973
drag, startPoint x: 412, startPoint y: 388, endPoint x: 408, endPoint y: 422, distance: 34.0
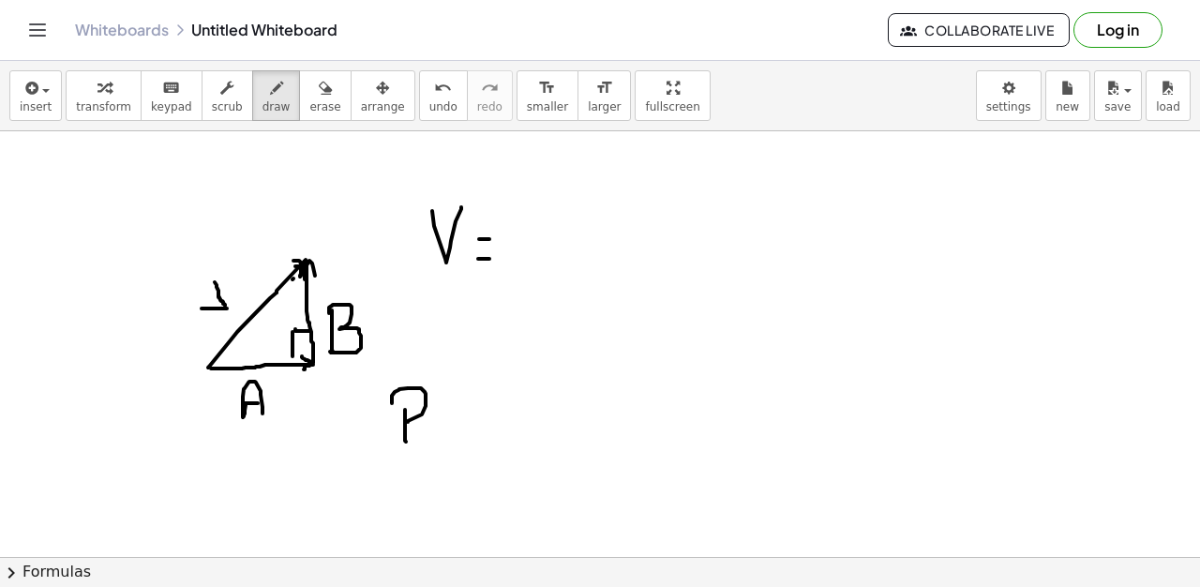
click at [408, 422] on div at bounding box center [600, 263] width 1200 height 973
drag, startPoint x: 438, startPoint y: 429, endPoint x: 438, endPoint y: 444, distance: 14.1
click at [438, 444] on div at bounding box center [600, 263] width 1200 height 973
click at [436, 414] on div at bounding box center [600, 263] width 1200 height 973
drag, startPoint x: 455, startPoint y: 420, endPoint x: 481, endPoint y: 421, distance: 26.3
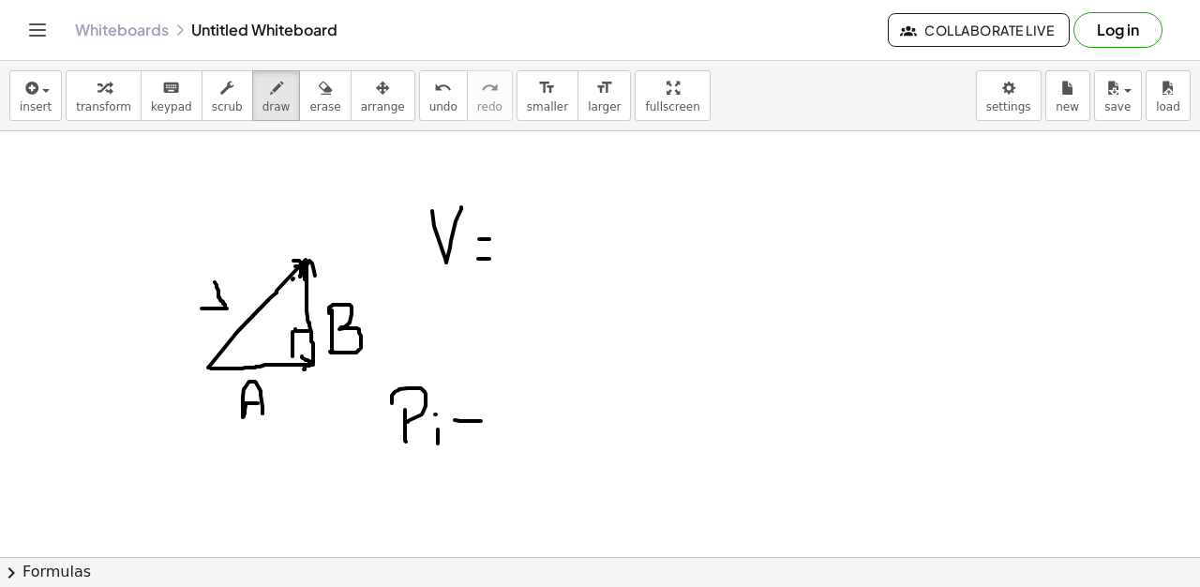
click at [481, 421] on div at bounding box center [600, 263] width 1200 height 973
drag, startPoint x: 469, startPoint y: 439, endPoint x: 478, endPoint y: 440, distance: 9.4
click at [469, 440] on div at bounding box center [600, 263] width 1200 height 973
drag, startPoint x: 502, startPoint y: 421, endPoint x: 514, endPoint y: 435, distance: 18.6
click at [514, 435] on div at bounding box center [600, 263] width 1200 height 973
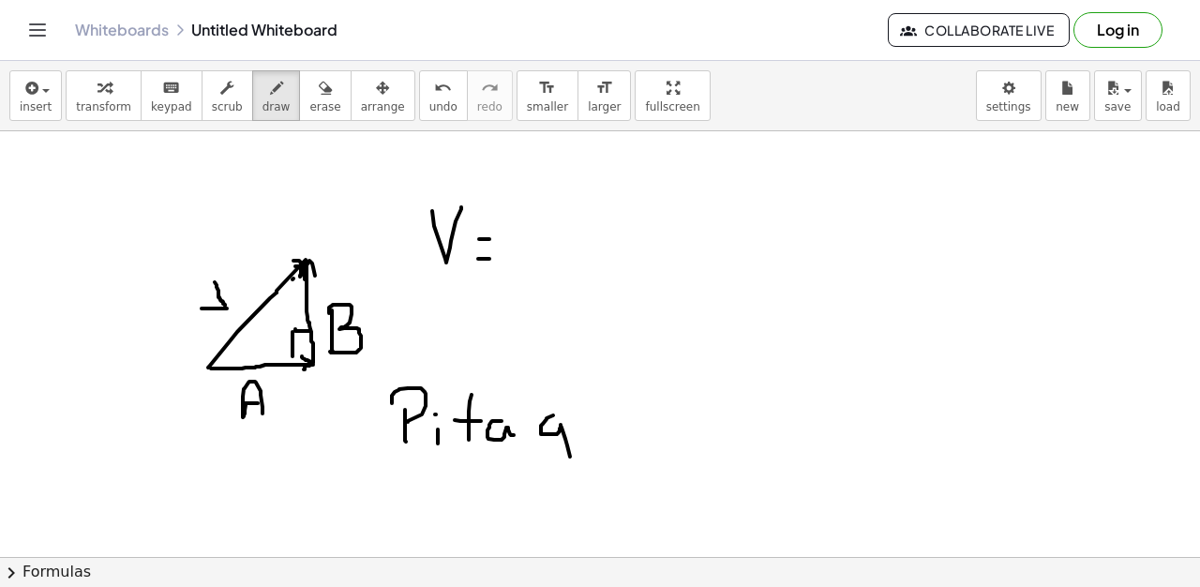
drag, startPoint x: 547, startPoint y: 418, endPoint x: 563, endPoint y: 441, distance: 27.6
click at [555, 460] on div at bounding box center [600, 263] width 1200 height 973
click at [590, 416] on div at bounding box center [600, 263] width 1200 height 973
drag, startPoint x: 605, startPoint y: 419, endPoint x: 656, endPoint y: 415, distance: 51.7
click at [610, 415] on div at bounding box center [600, 263] width 1200 height 973
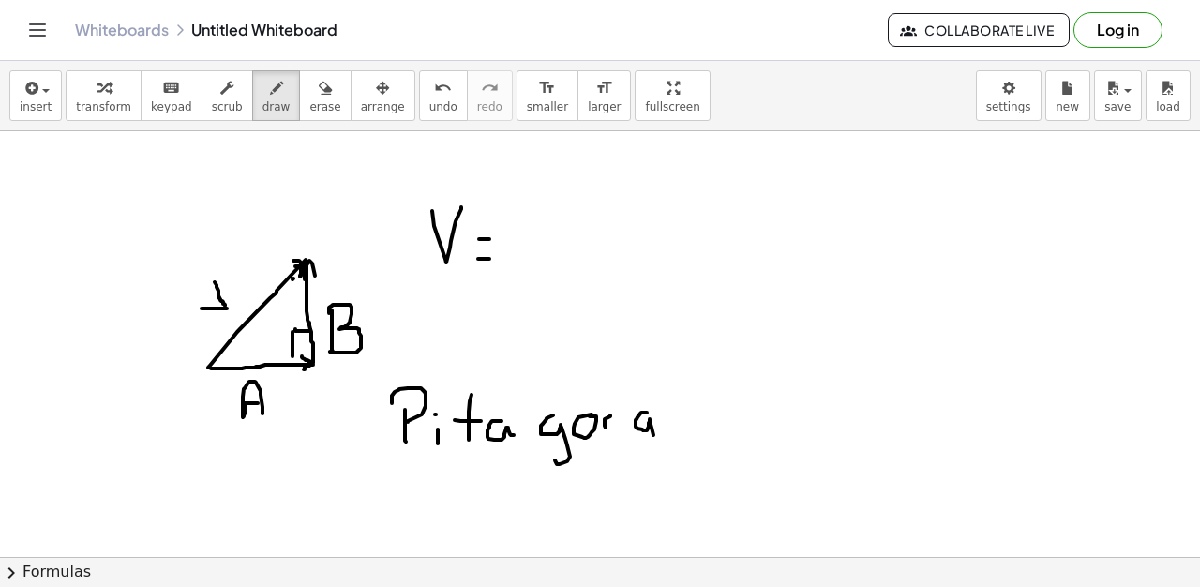
drag, startPoint x: 643, startPoint y: 413, endPoint x: 674, endPoint y: 414, distance: 31.0
click at [656, 435] on div at bounding box center [600, 263] width 1200 height 973
drag, startPoint x: 661, startPoint y: 416, endPoint x: 656, endPoint y: 429, distance: 13.9
click at [656, 429] on div at bounding box center [600, 263] width 1200 height 973
click at [309, 100] on span "erase" at bounding box center [324, 106] width 31 height 13
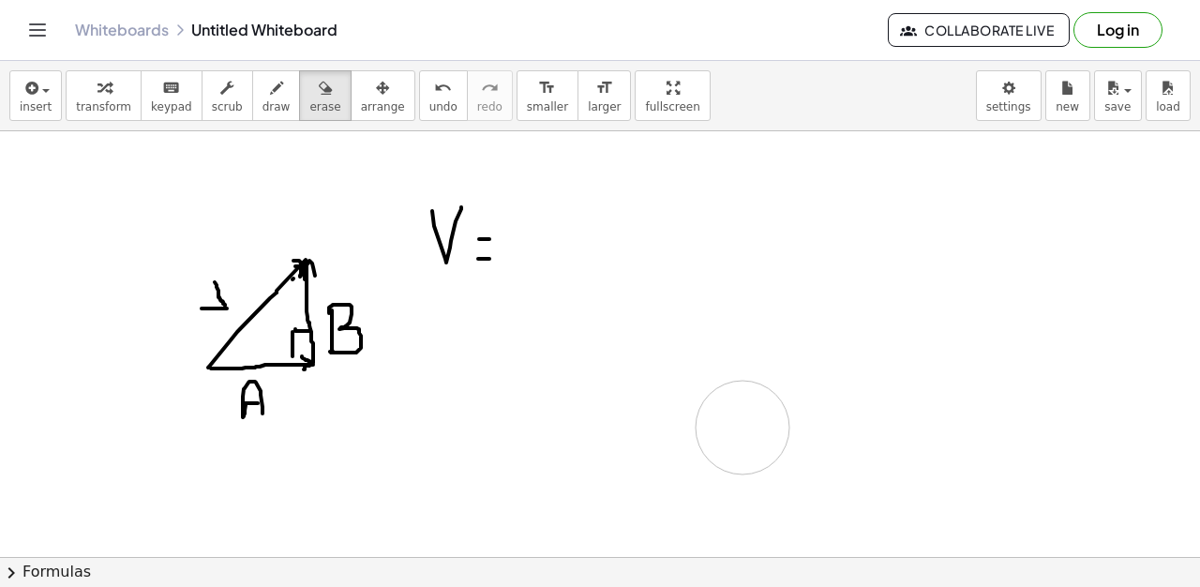
drag, startPoint x: 528, startPoint y: 408, endPoint x: 508, endPoint y: 228, distance: 181.1
click at [675, 448] on div at bounding box center [600, 263] width 1200 height 973
drag, startPoint x: 533, startPoint y: 213, endPoint x: 521, endPoint y: 261, distance: 49.1
click at [521, 261] on div at bounding box center [600, 263] width 1200 height 973
click at [434, 94] on icon "undo" at bounding box center [443, 88] width 18 height 23
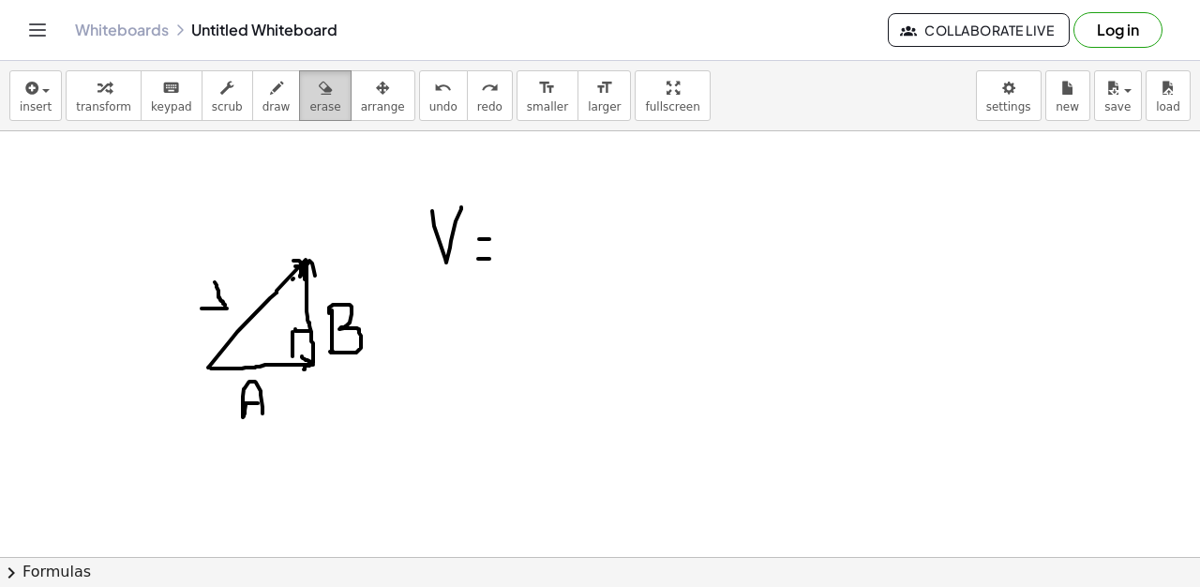
click at [309, 107] on span "erase" at bounding box center [324, 106] width 31 height 13
click at [263, 111] on span "draw" at bounding box center [277, 106] width 28 height 13
click at [270, 81] on icon "button" at bounding box center [276, 88] width 13 height 23
click at [515, 264] on div at bounding box center [600, 263] width 1200 height 973
drag, startPoint x: 537, startPoint y: 231, endPoint x: 543, endPoint y: 248, distance: 17.8
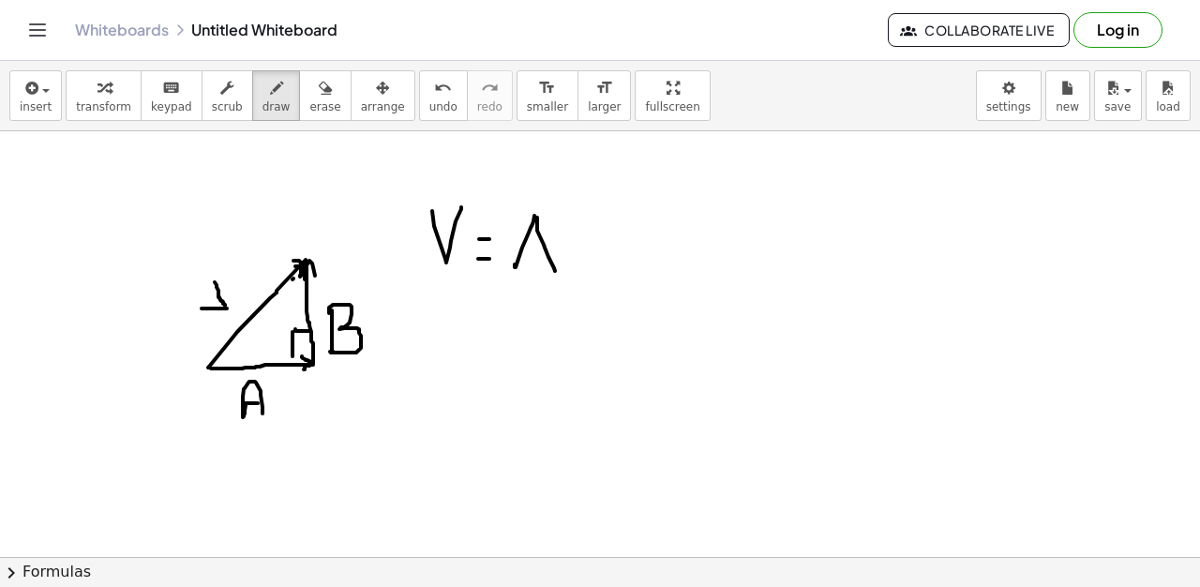
click at [555, 267] on div at bounding box center [600, 263] width 1200 height 973
drag, startPoint x: 550, startPoint y: 250, endPoint x: 577, endPoint y: 244, distance: 27.1
click at [551, 250] on div at bounding box center [600, 263] width 1200 height 973
drag, startPoint x: 583, startPoint y: 243, endPoint x: 591, endPoint y: 231, distance: 14.3
click at [608, 242] on div at bounding box center [600, 263] width 1200 height 973
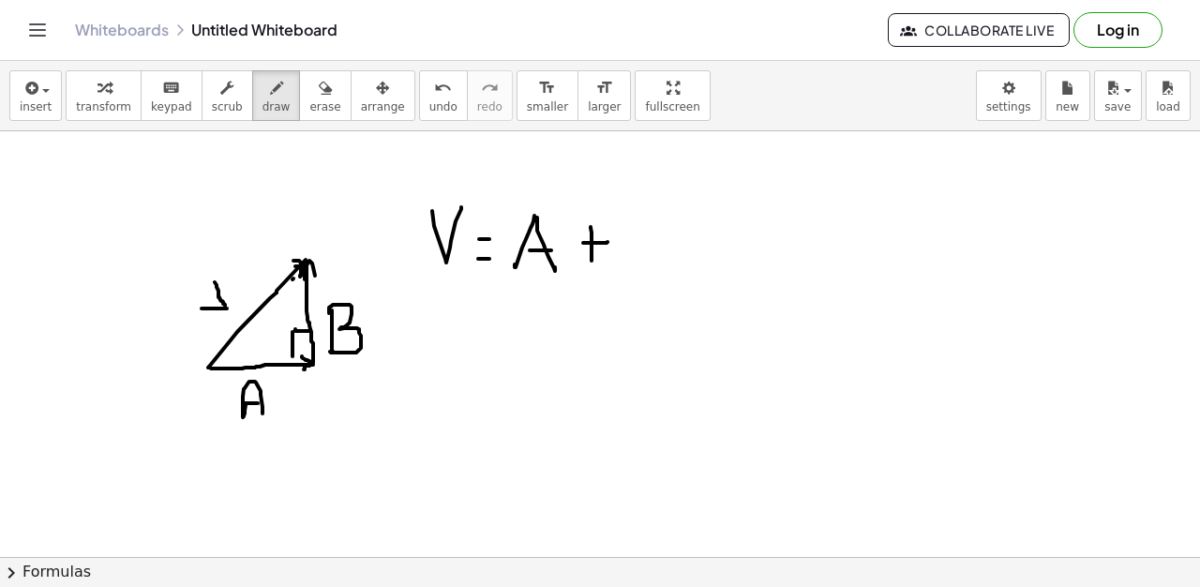
drag, startPoint x: 591, startPoint y: 227, endPoint x: 609, endPoint y: 229, distance: 18.8
click at [592, 265] on div at bounding box center [600, 263] width 1200 height 973
click at [610, 228] on div at bounding box center [600, 263] width 1200 height 973
drag, startPoint x: 610, startPoint y: 228, endPoint x: 607, endPoint y: 263, distance: 35.8
click at [607, 263] on div at bounding box center [600, 263] width 1200 height 973
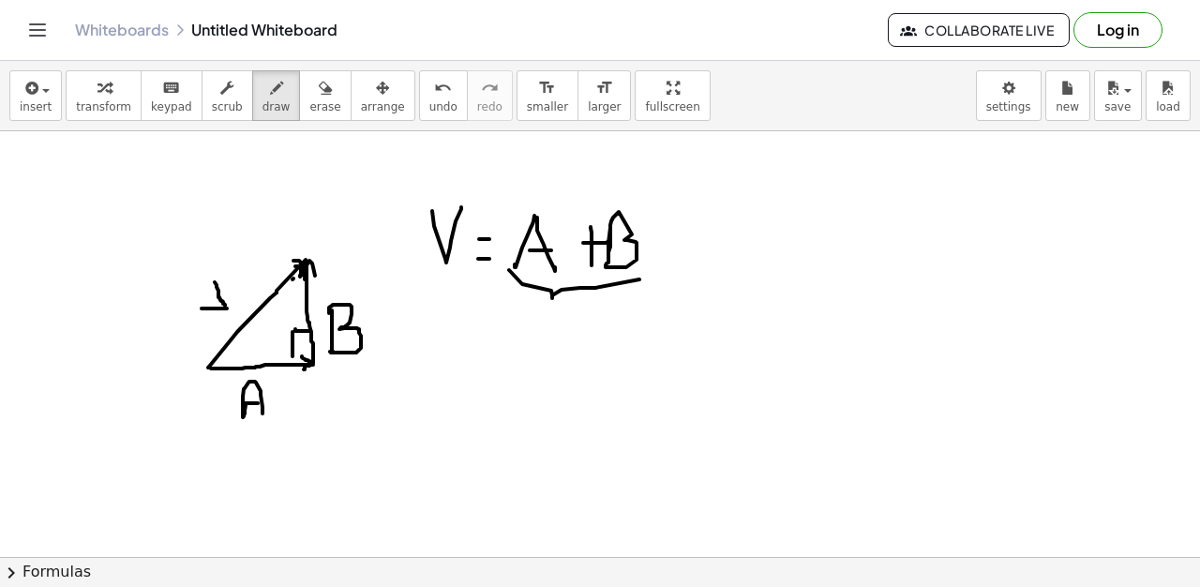
drag, startPoint x: 552, startPoint y: 298, endPoint x: 594, endPoint y: 323, distance: 49.2
click at [652, 270] on div at bounding box center [600, 263] width 1200 height 973
drag, startPoint x: 508, startPoint y: 340, endPoint x: 541, endPoint y: 361, distance: 38.8
click at [523, 374] on div at bounding box center [600, 263] width 1200 height 973
drag, startPoint x: 543, startPoint y: 358, endPoint x: 556, endPoint y: 358, distance: 13.1
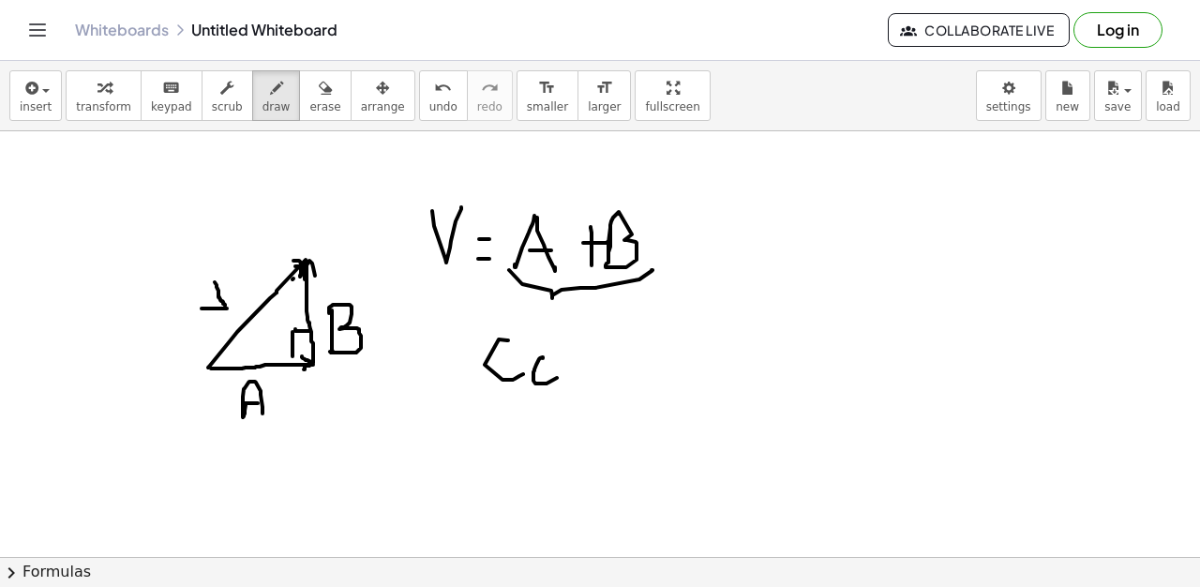
click at [550, 358] on div at bounding box center [600, 263] width 1200 height 973
drag, startPoint x: 570, startPoint y: 371, endPoint x: 605, endPoint y: 369, distance: 34.7
click at [605, 369] on div at bounding box center [600, 263] width 1200 height 973
click at [632, 362] on div at bounding box center [600, 263] width 1200 height 973
drag, startPoint x: 675, startPoint y: 368, endPoint x: 706, endPoint y: 355, distance: 33.6
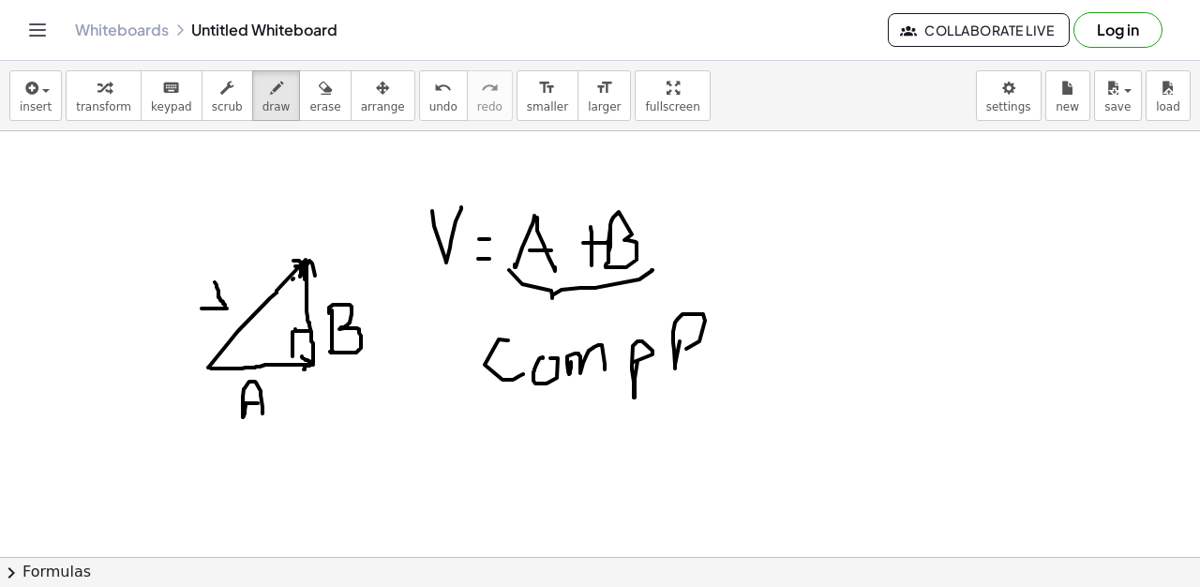
click at [699, 366] on div at bounding box center [600, 263] width 1200 height 973
drag, startPoint x: 710, startPoint y: 354, endPoint x: 760, endPoint y: 347, distance: 51.2
click at [734, 360] on div at bounding box center [600, 263] width 1200 height 973
drag, startPoint x: 739, startPoint y: 363, endPoint x: 730, endPoint y: 322, distance: 42.1
click at [753, 362] on div at bounding box center [600, 263] width 1200 height 973
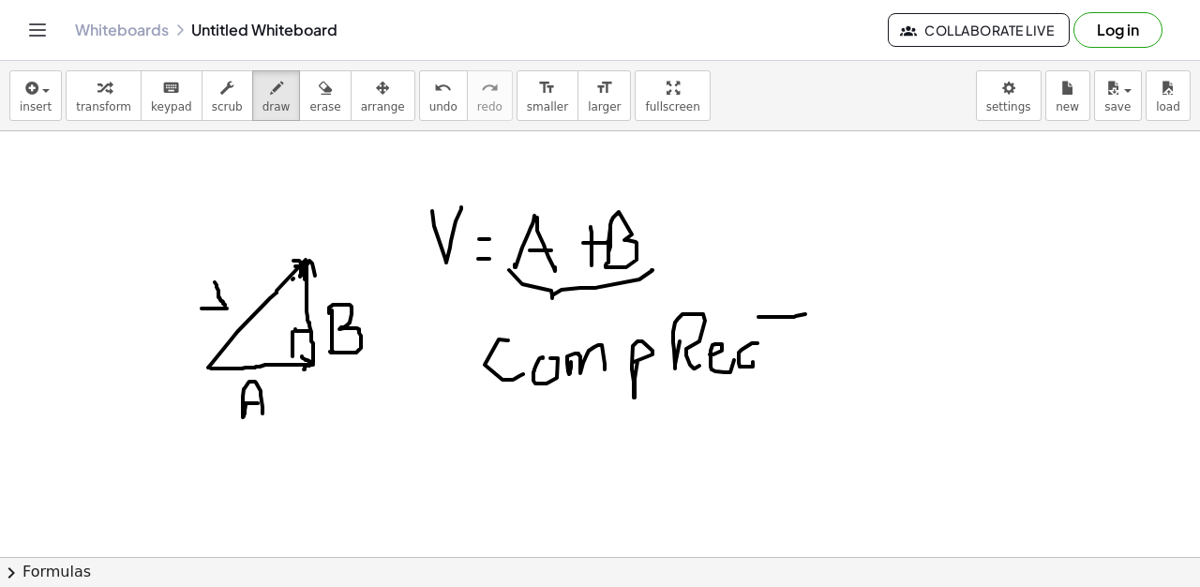
drag, startPoint x: 759, startPoint y: 317, endPoint x: 781, endPoint y: 312, distance: 23.0
click at [805, 314] on div at bounding box center [600, 263] width 1200 height 973
click at [773, 372] on div at bounding box center [600, 263] width 1200 height 973
drag, startPoint x: 301, startPoint y: 88, endPoint x: 313, endPoint y: 248, distance: 160.8
click at [303, 102] on button "erase" at bounding box center [325, 95] width 52 height 51
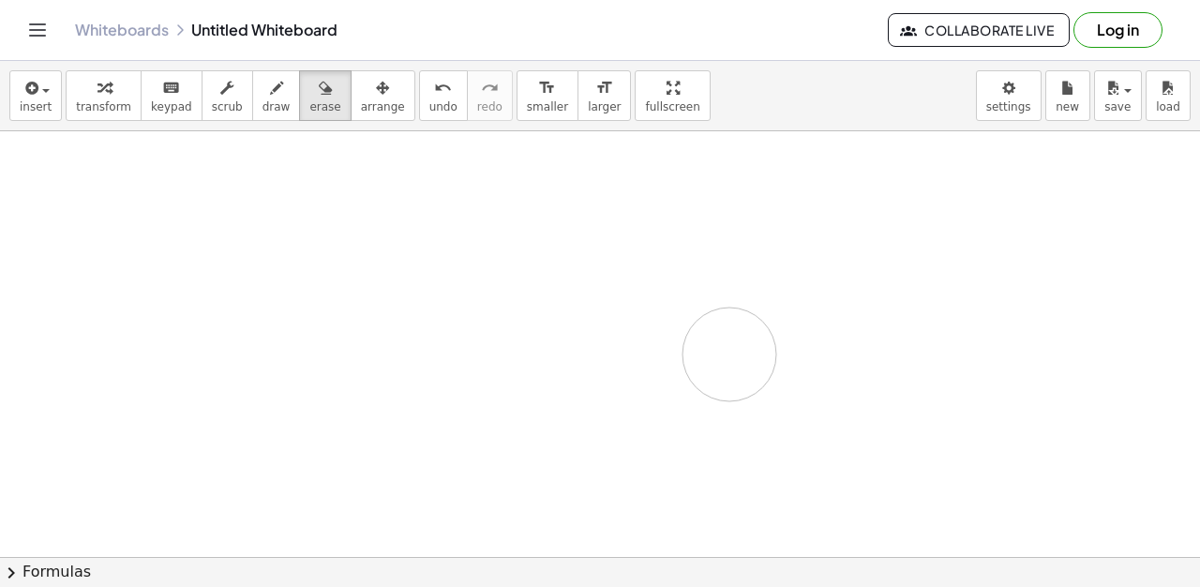
drag, startPoint x: 365, startPoint y: 248, endPoint x: 320, endPoint y: 1, distance: 250.7
click at [286, 269] on div at bounding box center [600, 263] width 1200 height 973
